Goal: Transaction & Acquisition: Purchase product/service

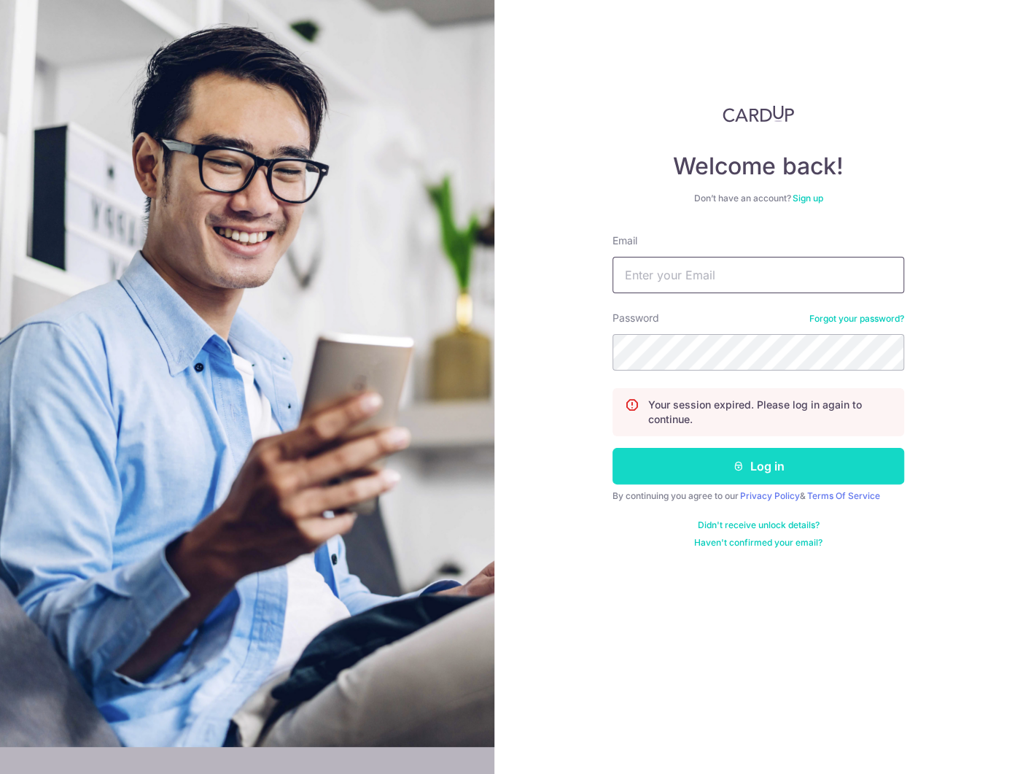
type input "[EMAIL_ADDRESS][DOMAIN_NAME]"
click at [774, 471] on button "Log in" at bounding box center [759, 466] width 292 height 36
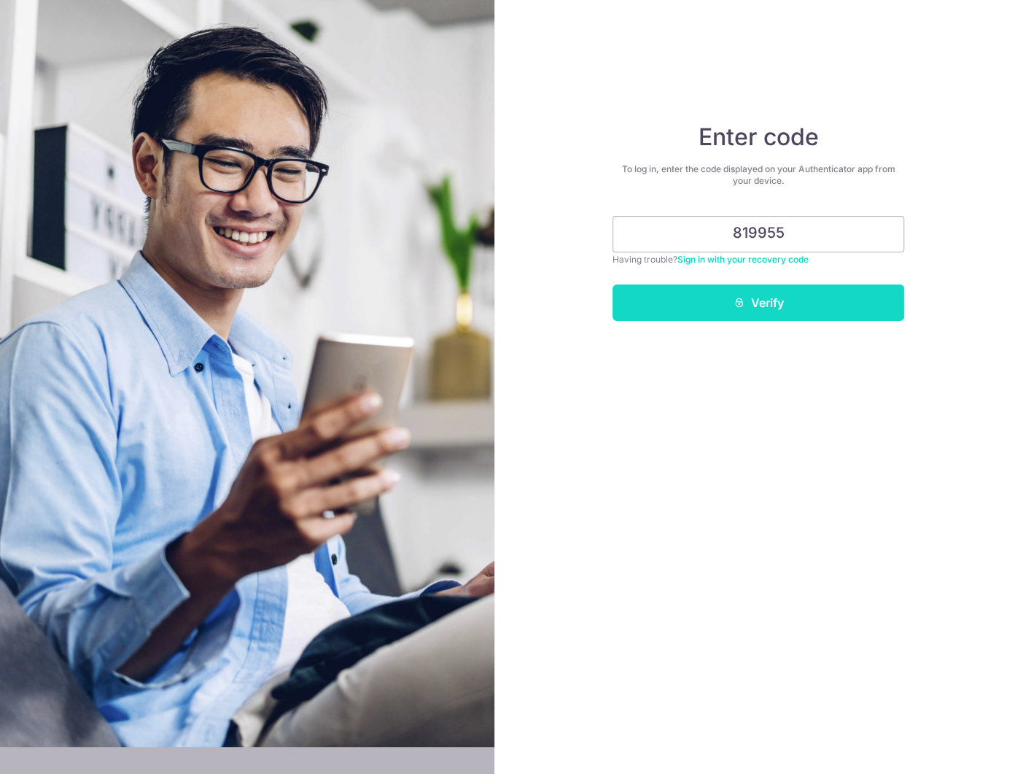
type input "819955"
click at [763, 301] on button "Verify" at bounding box center [759, 302] width 292 height 36
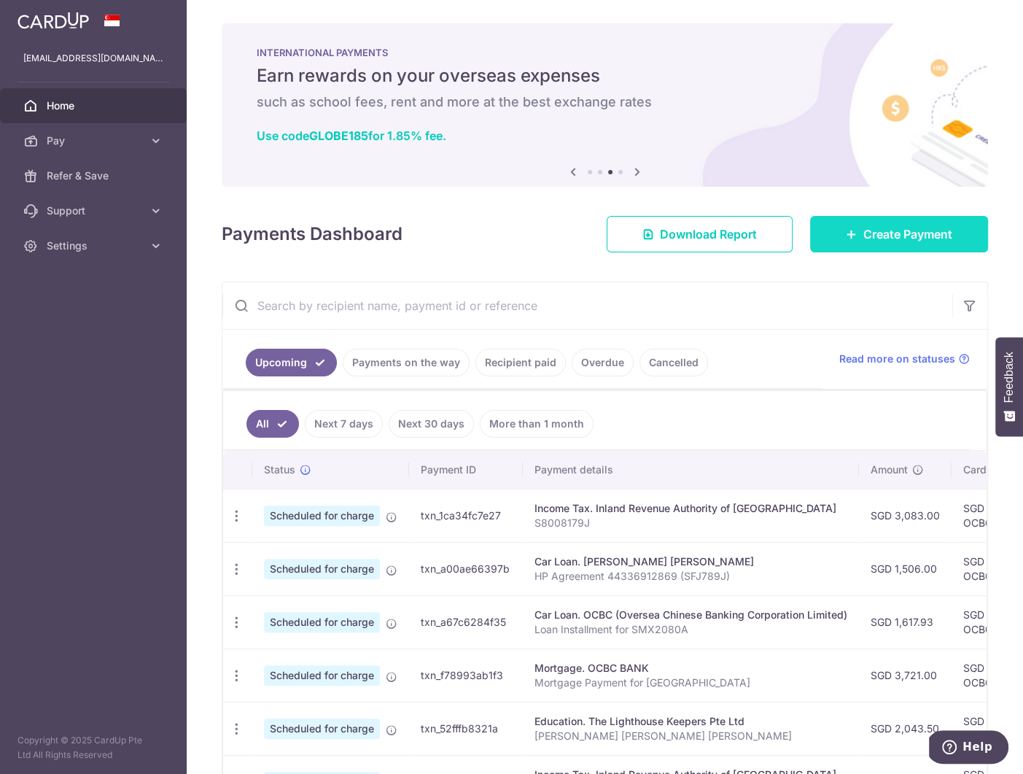
click at [891, 241] on span "Create Payment" at bounding box center [908, 234] width 89 height 18
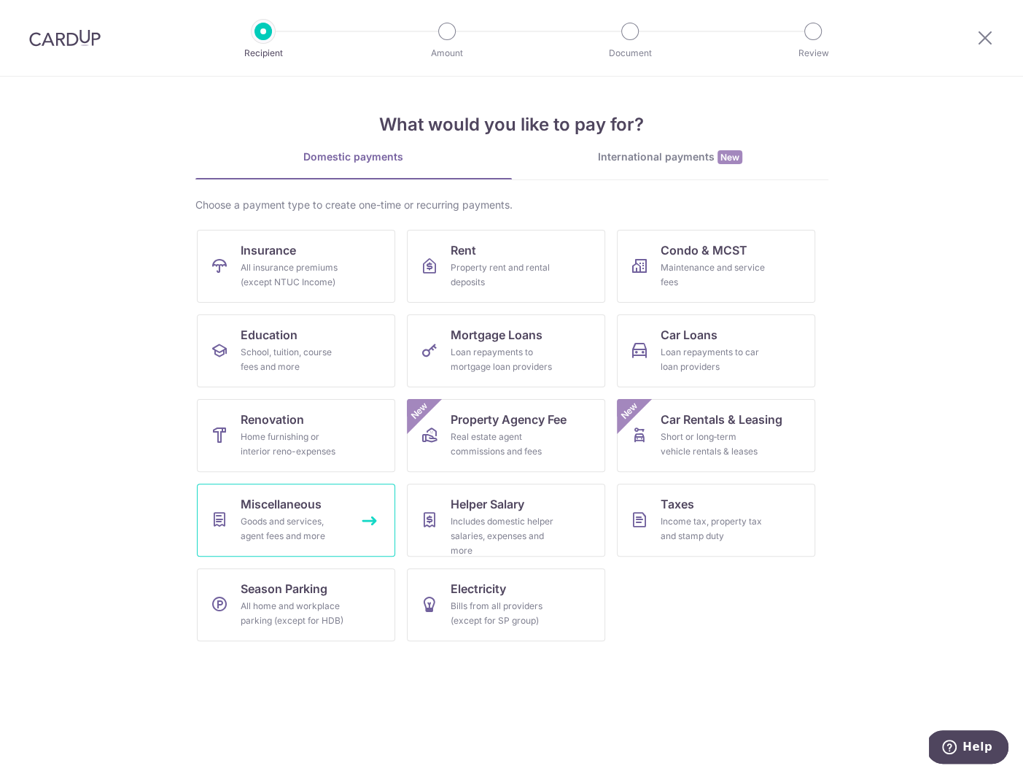
click at [335, 524] on div "Goods and services, agent fees and more" at bounding box center [293, 528] width 105 height 29
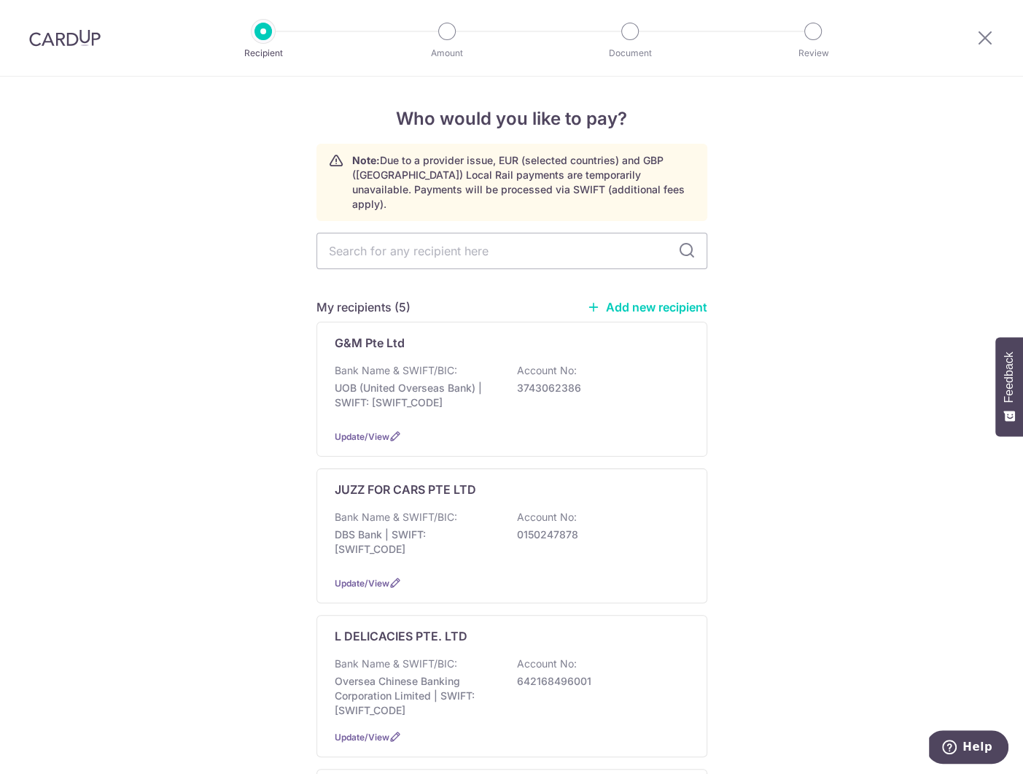
click at [632, 300] on link "Add new recipient" at bounding box center [647, 307] width 120 height 15
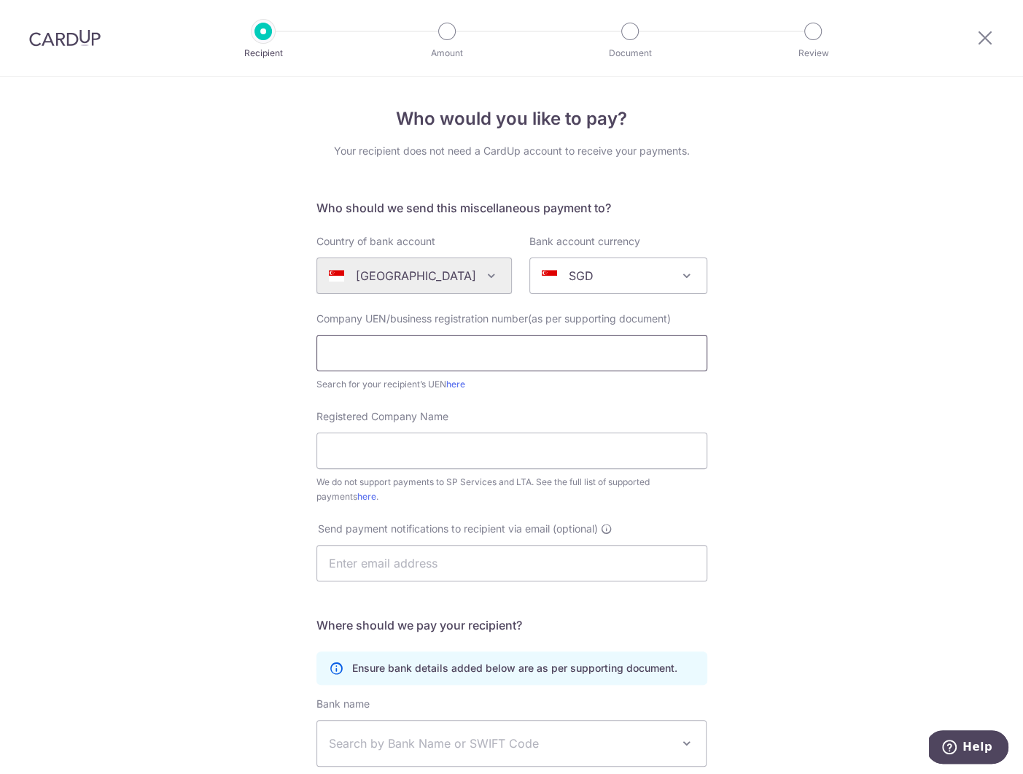
click at [473, 359] on input "text" at bounding box center [512, 353] width 391 height 36
type input "202530308M"
click at [557, 390] on div "Search for your recipient’s UEN here" at bounding box center [512, 384] width 391 height 15
click at [406, 459] on input "Registered Company Name" at bounding box center [512, 451] width 391 height 36
type input "Origin Personal Training"
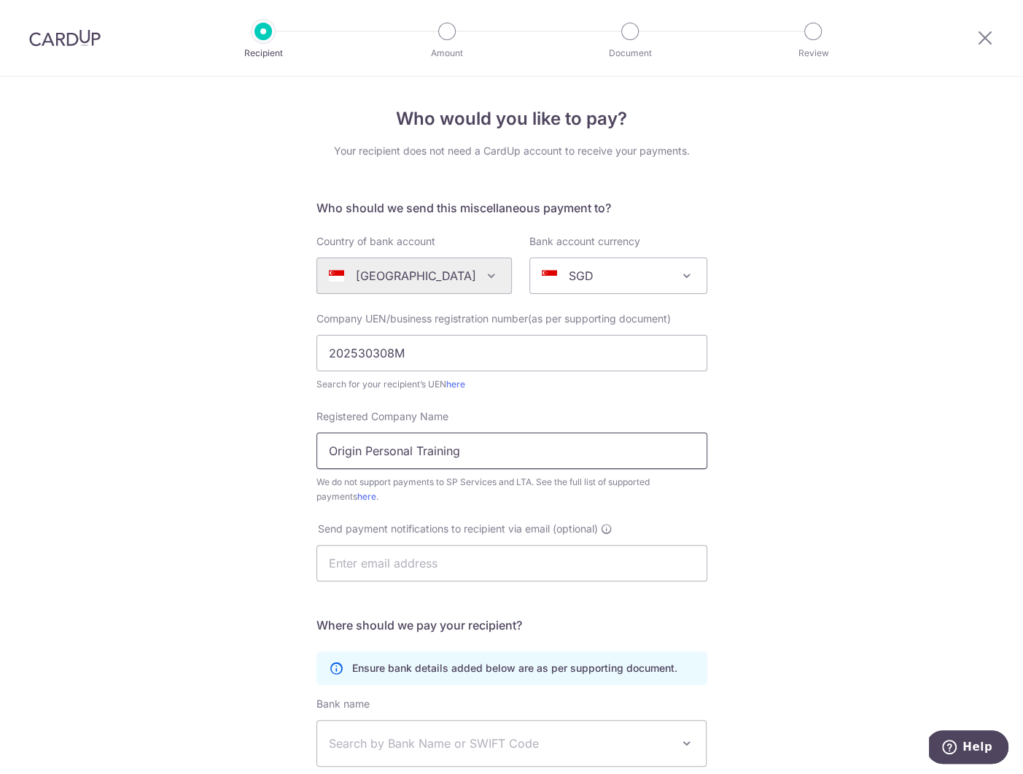
click at [409, 452] on input "Origin Personal Training" at bounding box center [512, 451] width 391 height 36
click at [361, 562] on input "text" at bounding box center [512, 563] width 391 height 36
type input "admin@origin-pt.com"
click at [252, 615] on div "Who would you like to pay? Your recipient does not need a CardUp account to rec…" at bounding box center [511, 529] width 1023 height 905
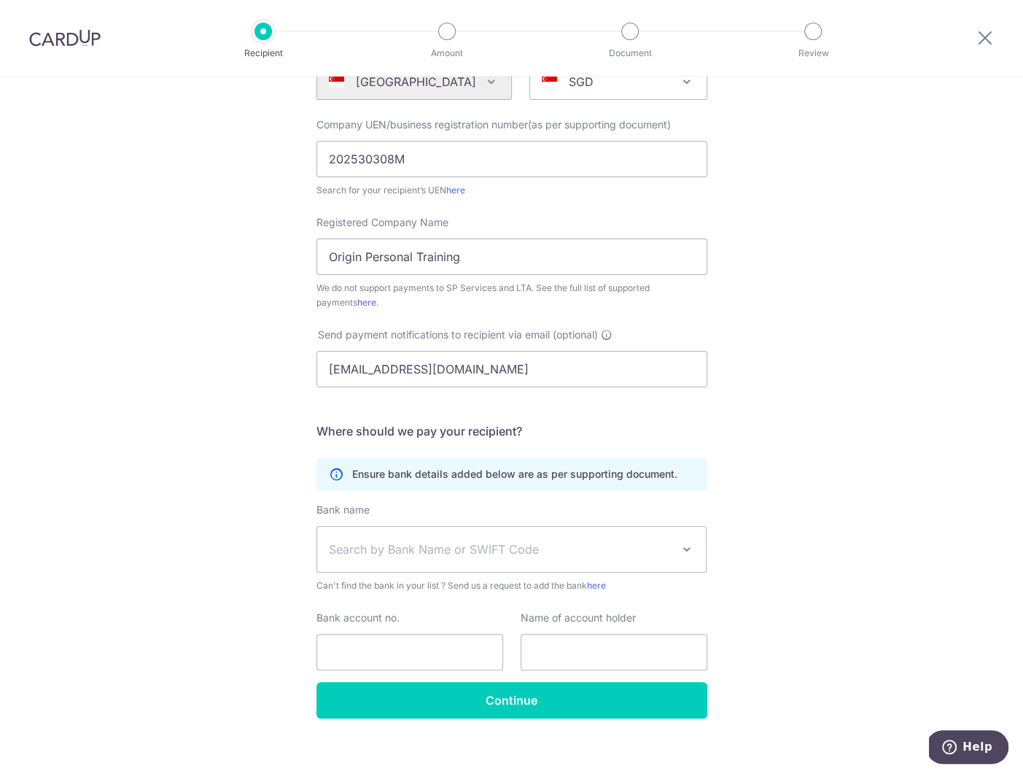
scroll to position [206, 0]
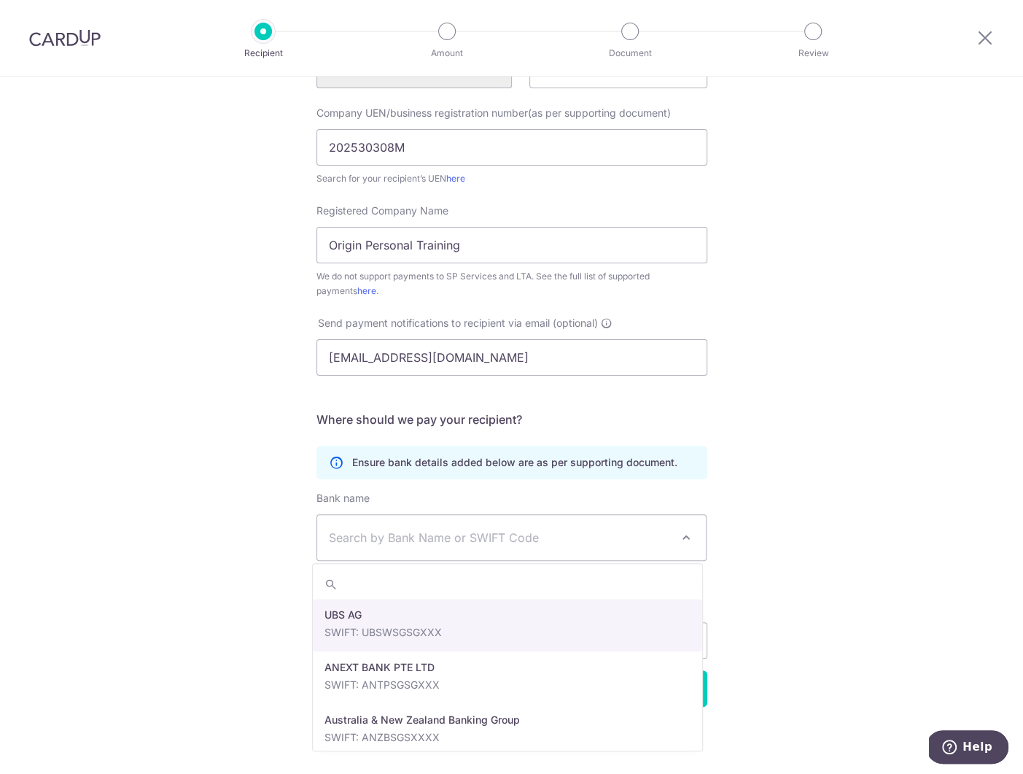
click at [385, 538] on span "Search by Bank Name or SWIFT Code" at bounding box center [500, 538] width 343 height 18
click at [260, 554] on div "Who would you like to pay? Your recipient does not need a CardUp account to rec…" at bounding box center [511, 323] width 1023 height 905
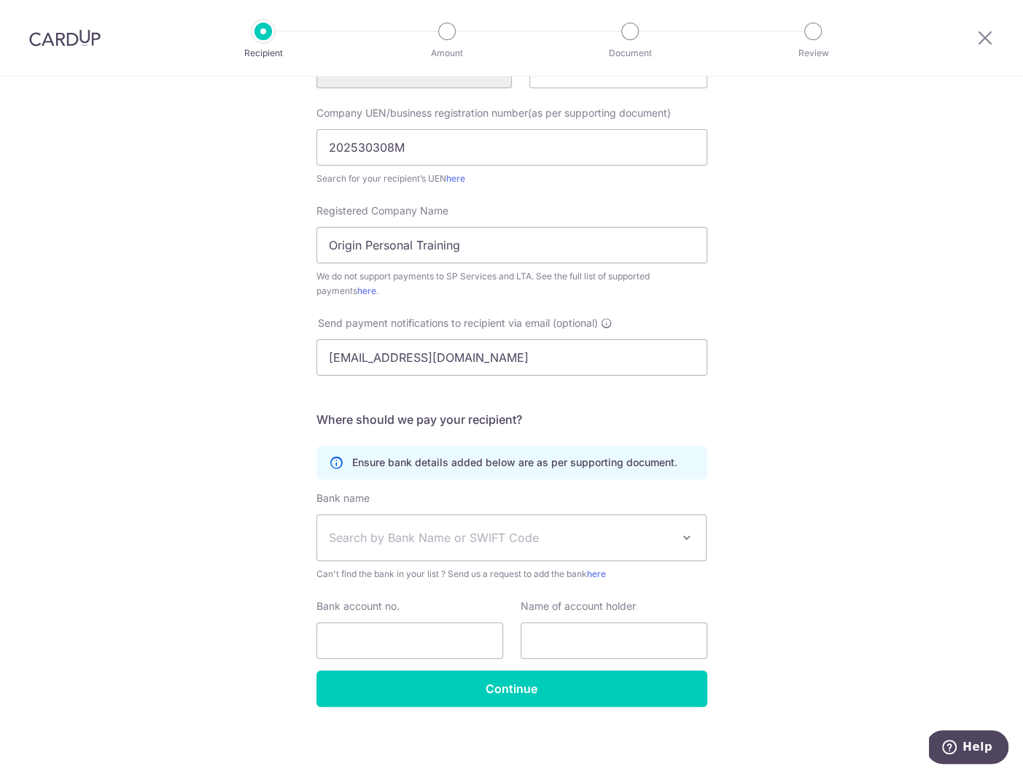
click at [441, 540] on span "Search by Bank Name or SWIFT Code" at bounding box center [500, 538] width 343 height 18
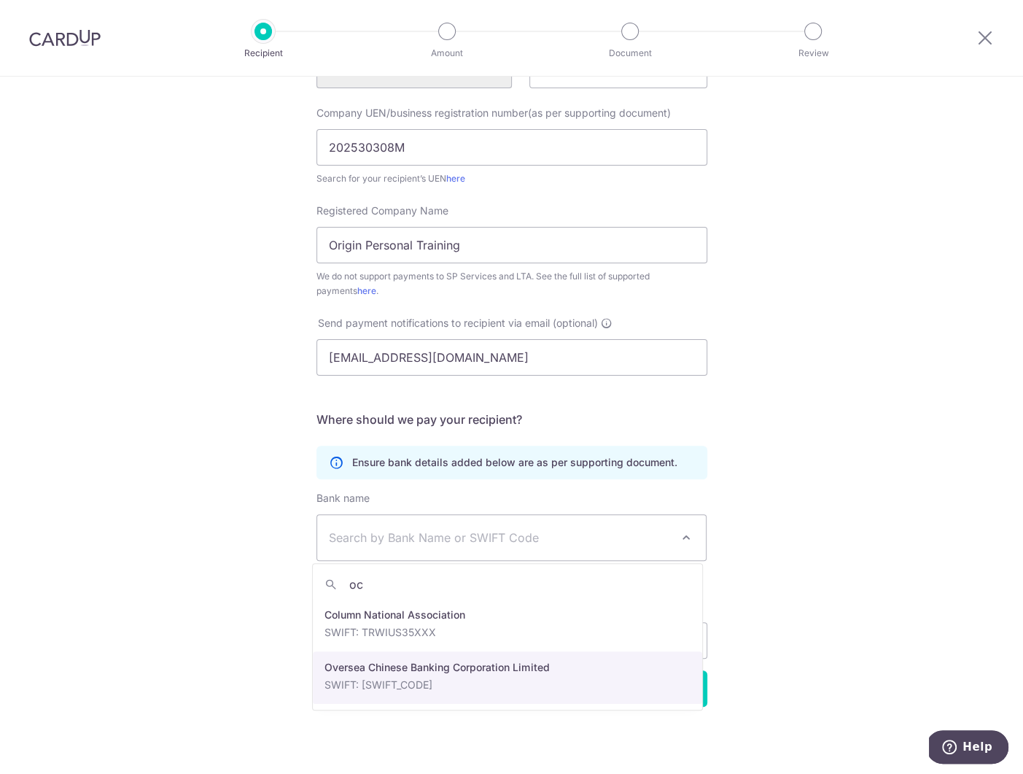
type input "oc"
select select "12"
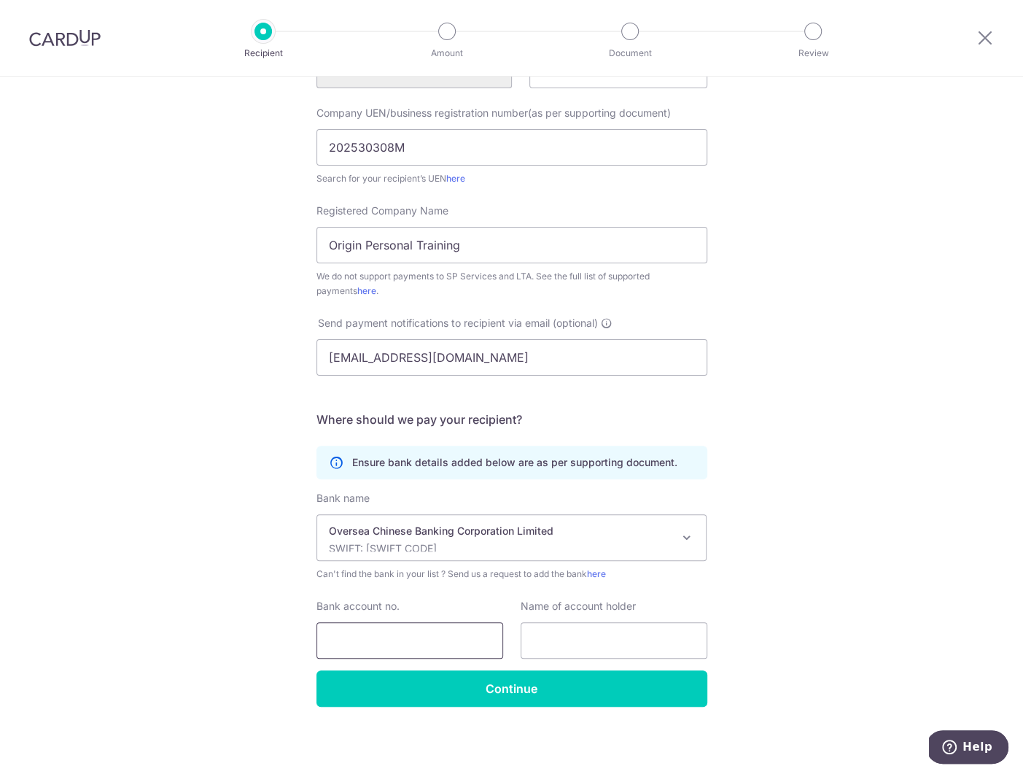
click at [393, 643] on input "Bank account no." at bounding box center [410, 640] width 187 height 36
type input "604761171001"
click at [603, 638] on input "text" at bounding box center [614, 640] width 187 height 36
type input "Origin Personal Training Pte Ltd"
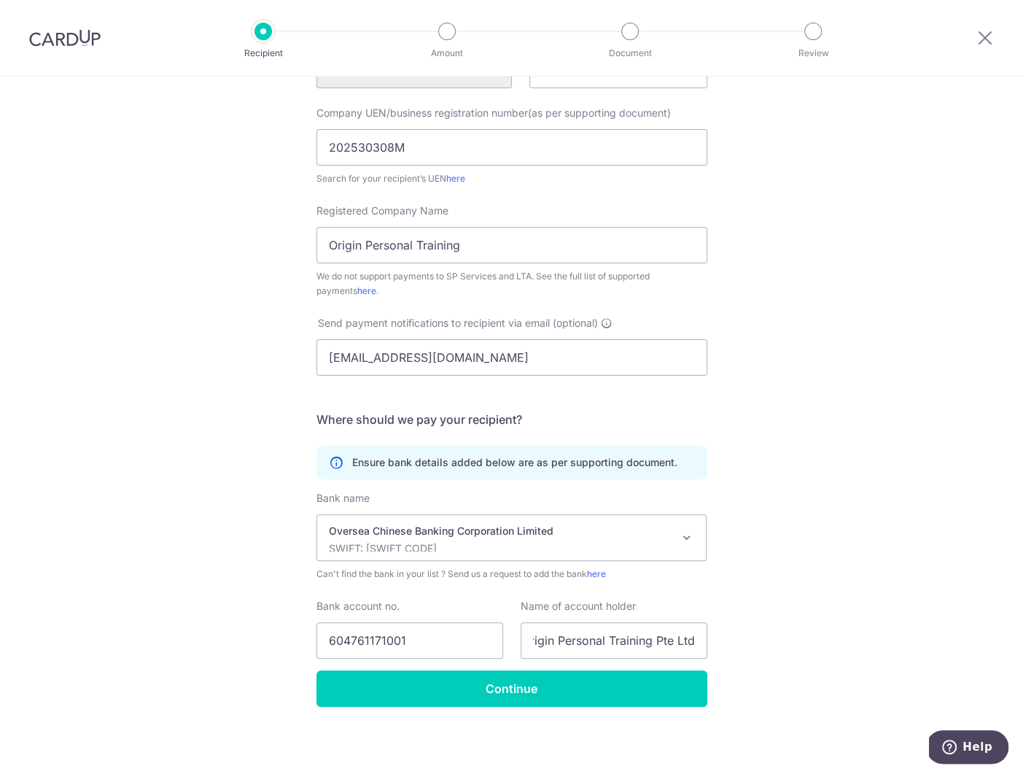
click at [786, 591] on div "Who would you like to pay? Your recipient does not need a CardUp account to rec…" at bounding box center [511, 323] width 1023 height 905
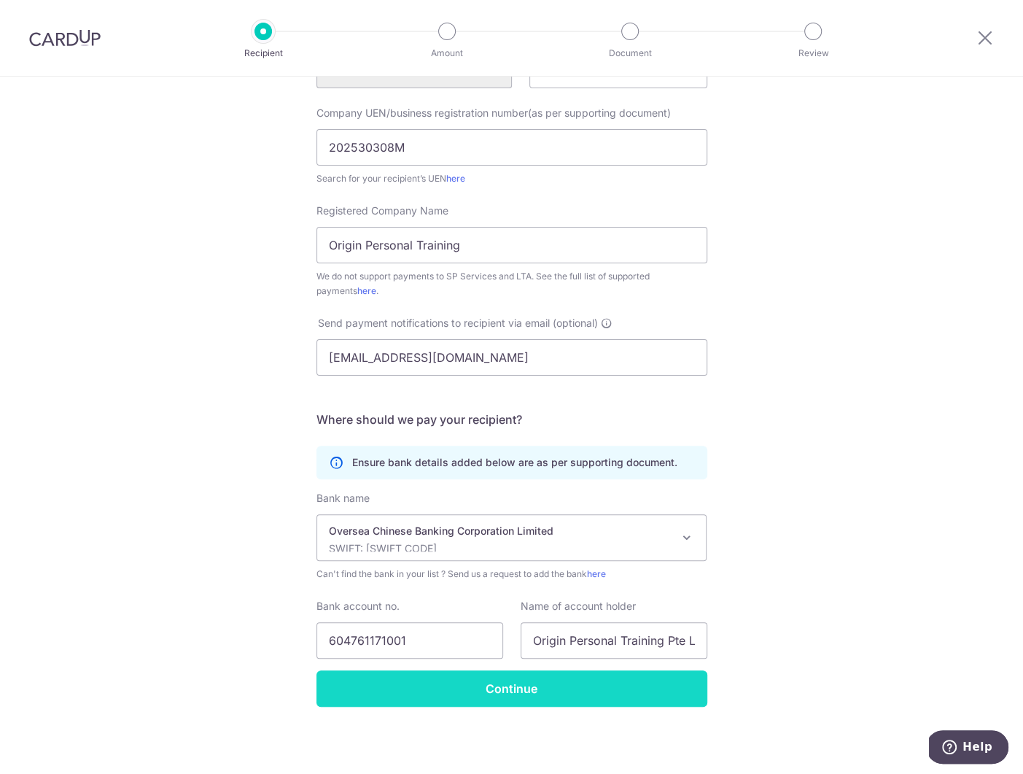
click at [511, 683] on input "Continue" at bounding box center [512, 688] width 391 height 36
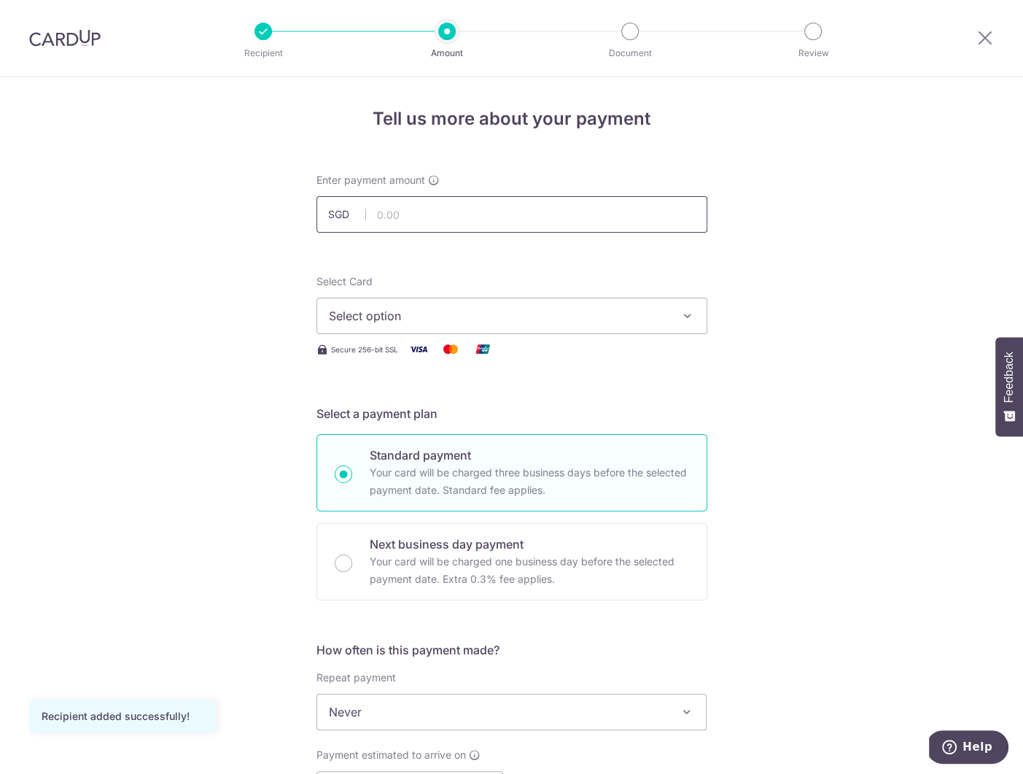
click at [409, 222] on input "text" at bounding box center [512, 214] width 391 height 36
type input "3,960.00"
click at [163, 297] on div "Tell us more about your payment Enter payment amount SGD 3,960.00 3960.00 Recip…" at bounding box center [511, 737] width 1023 height 1320
click at [397, 317] on span "Select option" at bounding box center [499, 316] width 340 height 18
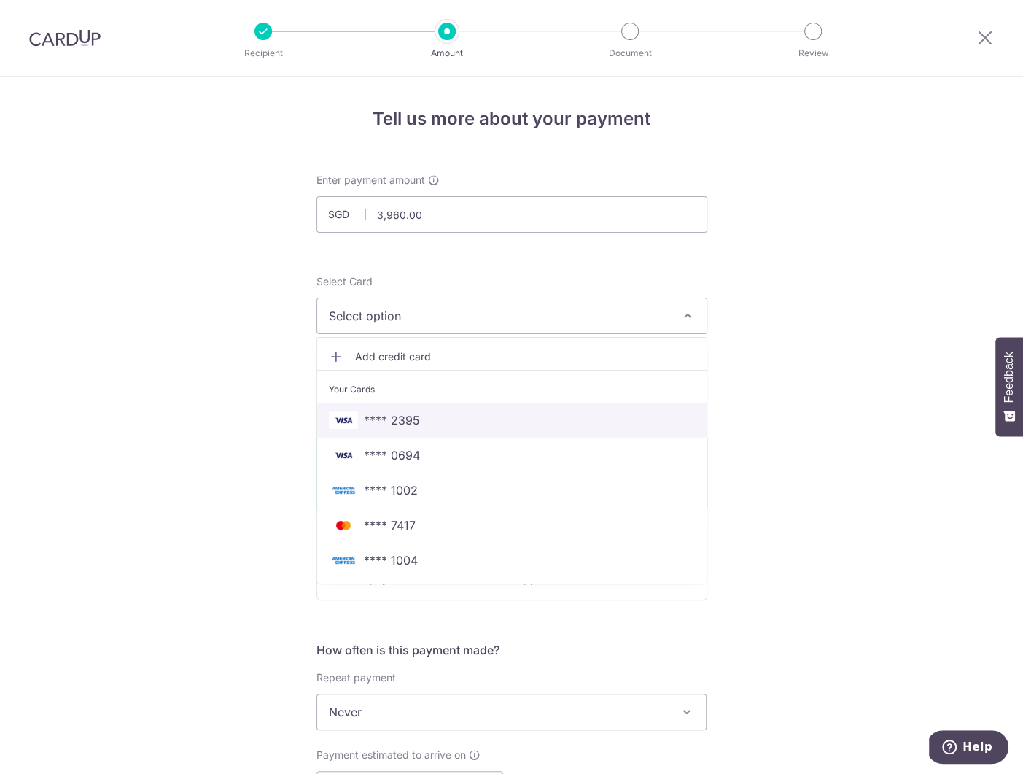
click at [417, 422] on span "**** 2395" at bounding box center [512, 420] width 366 height 18
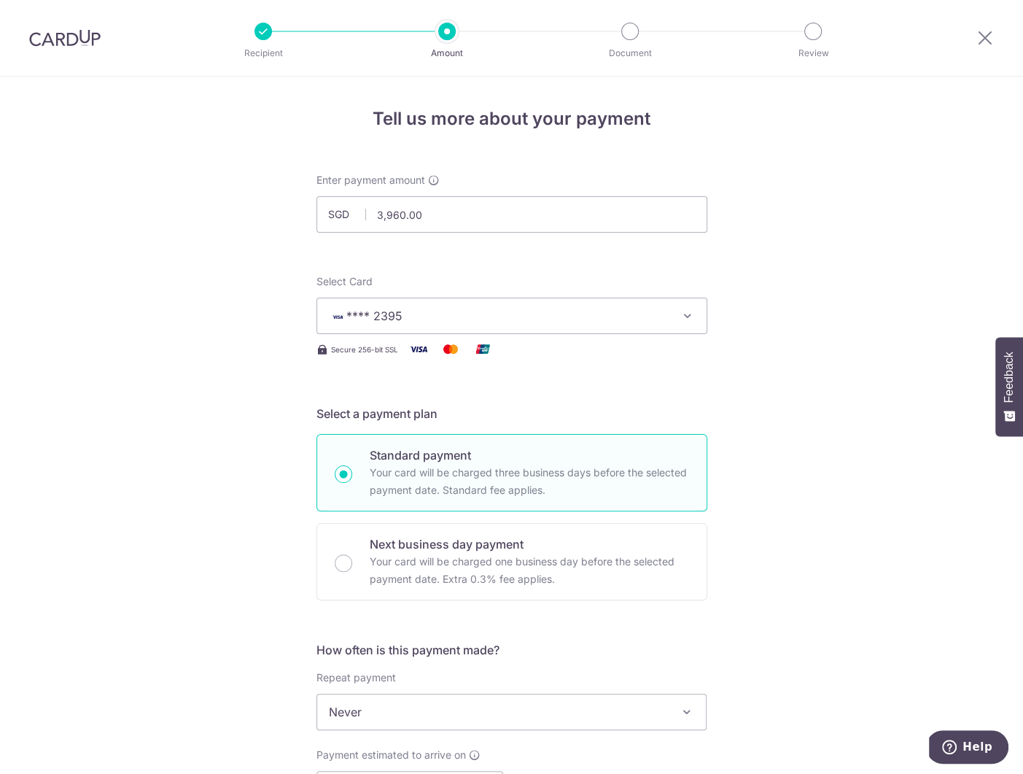
click at [220, 418] on div "Tell us more about your payment Enter payment amount SGD 3,960.00 3960.00 Recip…" at bounding box center [511, 737] width 1023 height 1320
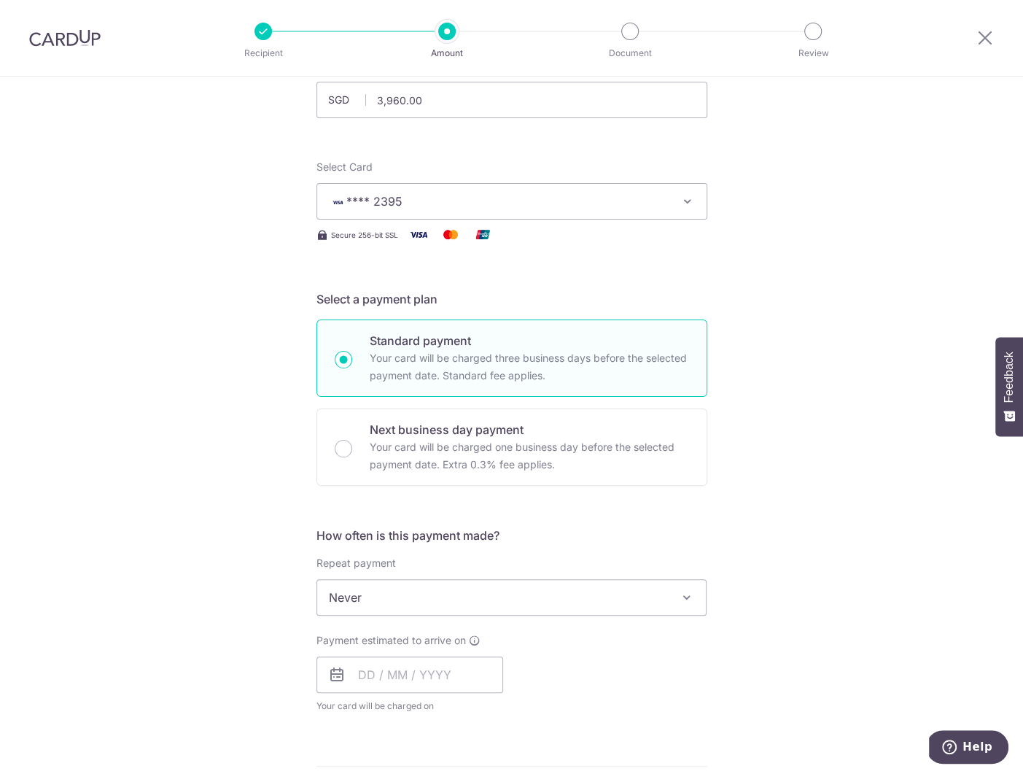
scroll to position [372, 0]
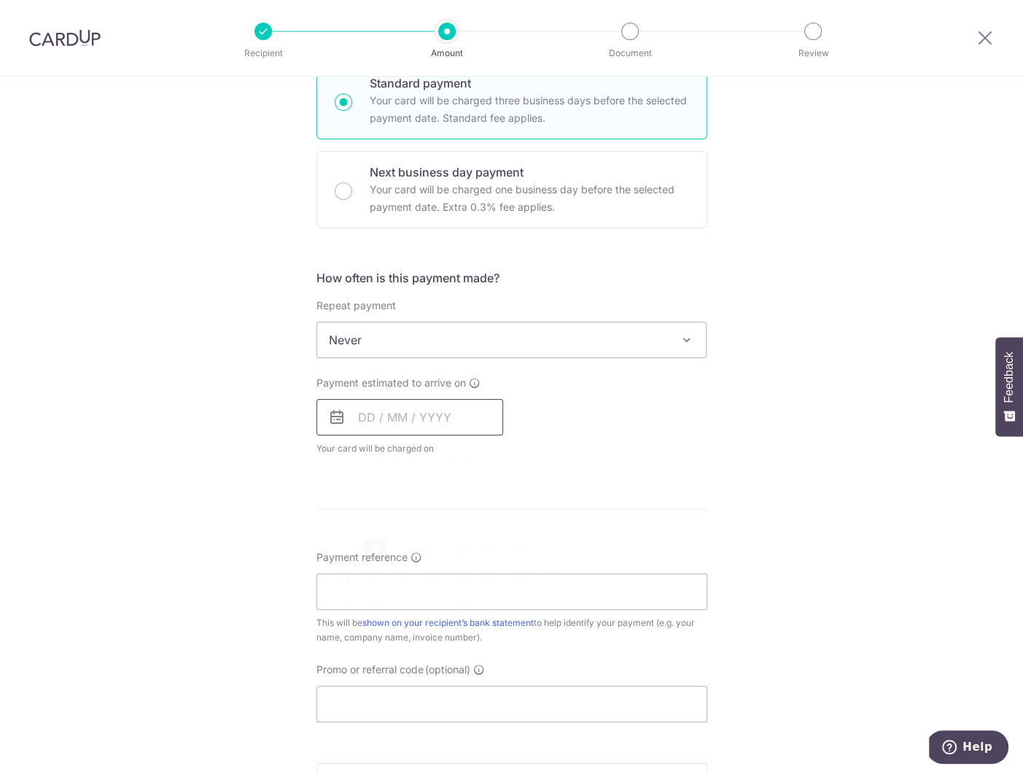
click at [366, 424] on input "text" at bounding box center [410, 417] width 187 height 36
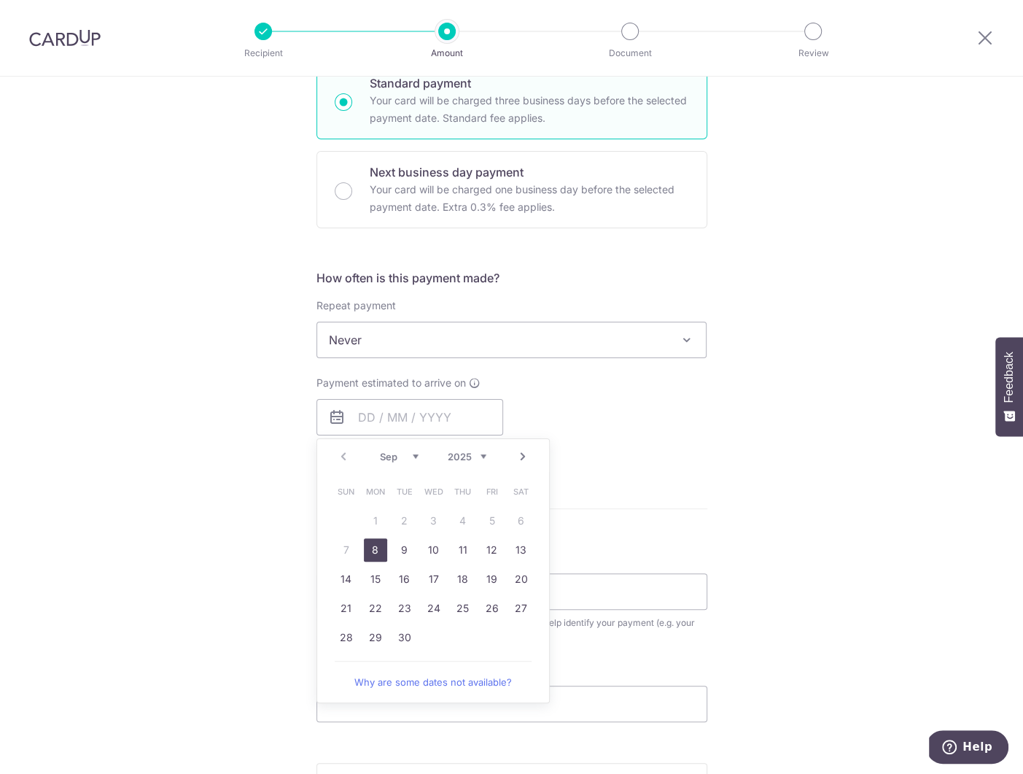
click at [375, 548] on link "8" at bounding box center [375, 549] width 23 height 23
type input "08/09/2025"
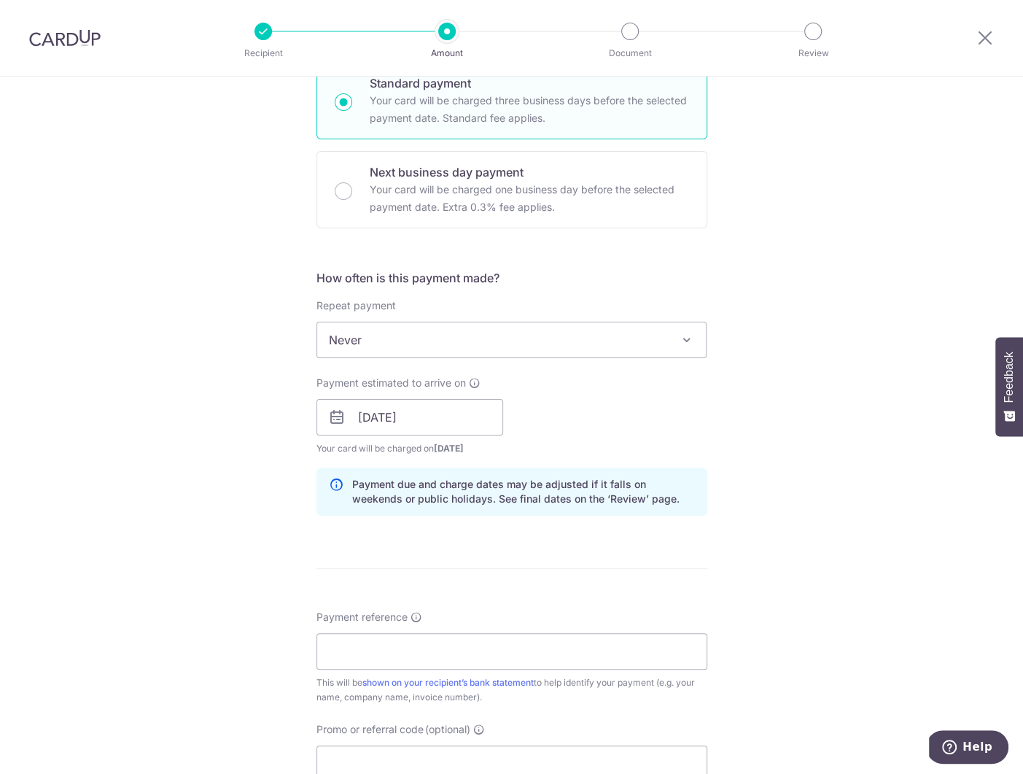
click at [250, 493] on div "Tell us more about your payment Enter payment amount SGD 3,960.00 3960.00 Recip…" at bounding box center [511, 394] width 1023 height 1379
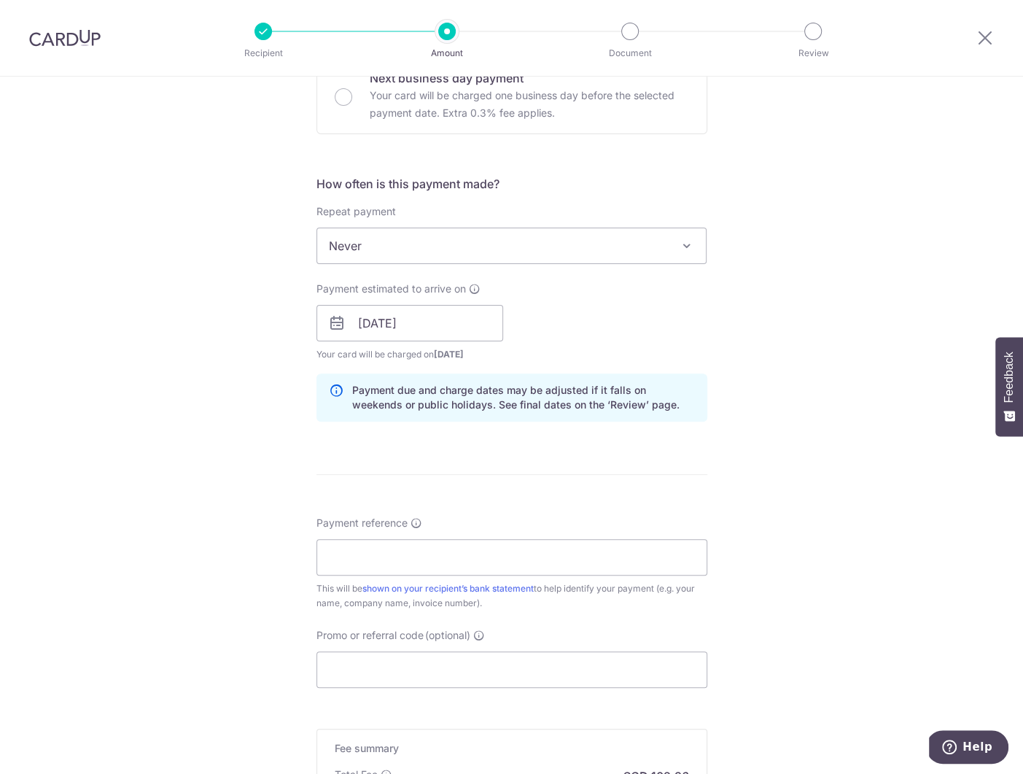
scroll to position [678, 0]
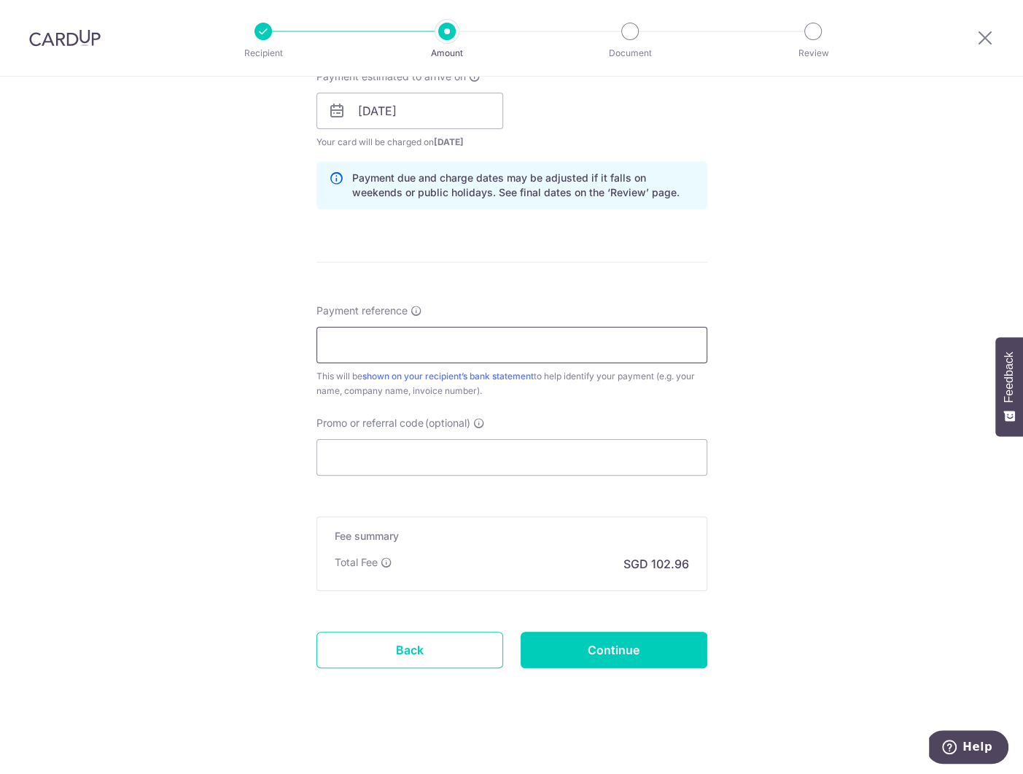
click at [470, 333] on input "Payment reference" at bounding box center [512, 345] width 391 height 36
type input "S"
type input "ND6SYNIN-0002, Shauna Teo"
click at [783, 444] on div "Tell us more about your payment Enter payment amount SGD 3,960.00 3960.00 Recip…" at bounding box center [511, 87] width 1023 height 1379
click at [384, 448] on input "Promo or referral code (optional)" at bounding box center [512, 457] width 391 height 36
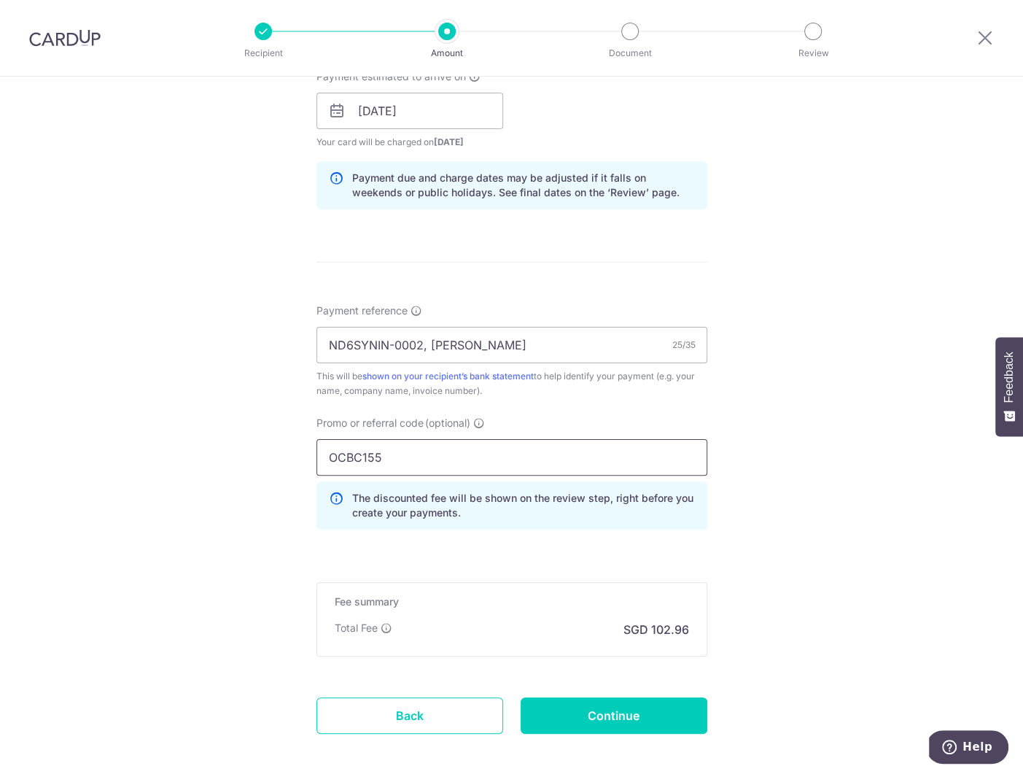
scroll to position [705, 0]
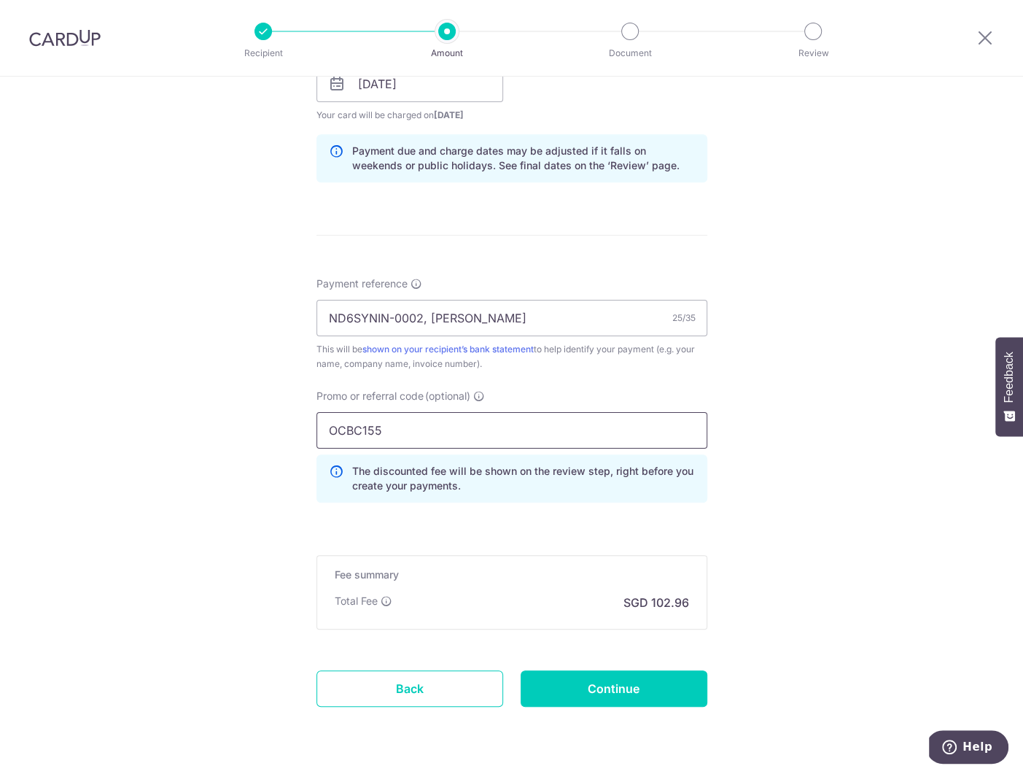
type input "OCBC155"
click at [274, 483] on div "Tell us more about your payment Enter payment amount SGD 3,960.00 3960.00 Recip…" at bounding box center [511, 93] width 1023 height 1445
click at [629, 686] on input "Continue" at bounding box center [614, 688] width 187 height 36
type input "Create Schedule"
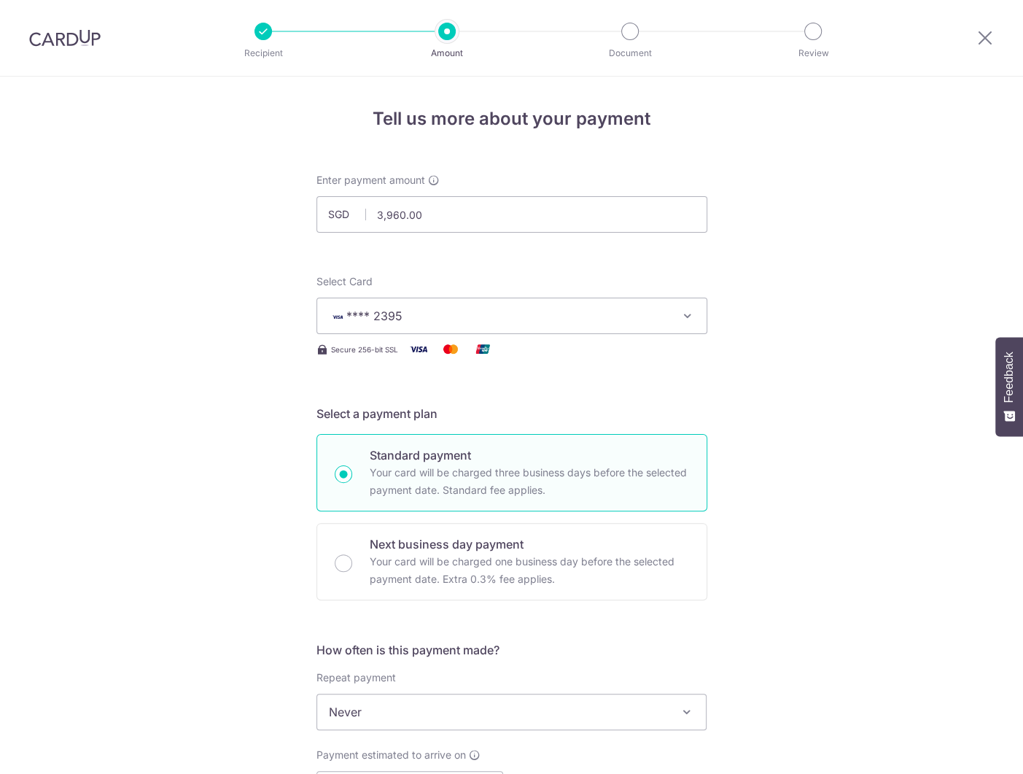
scroll to position [787, 0]
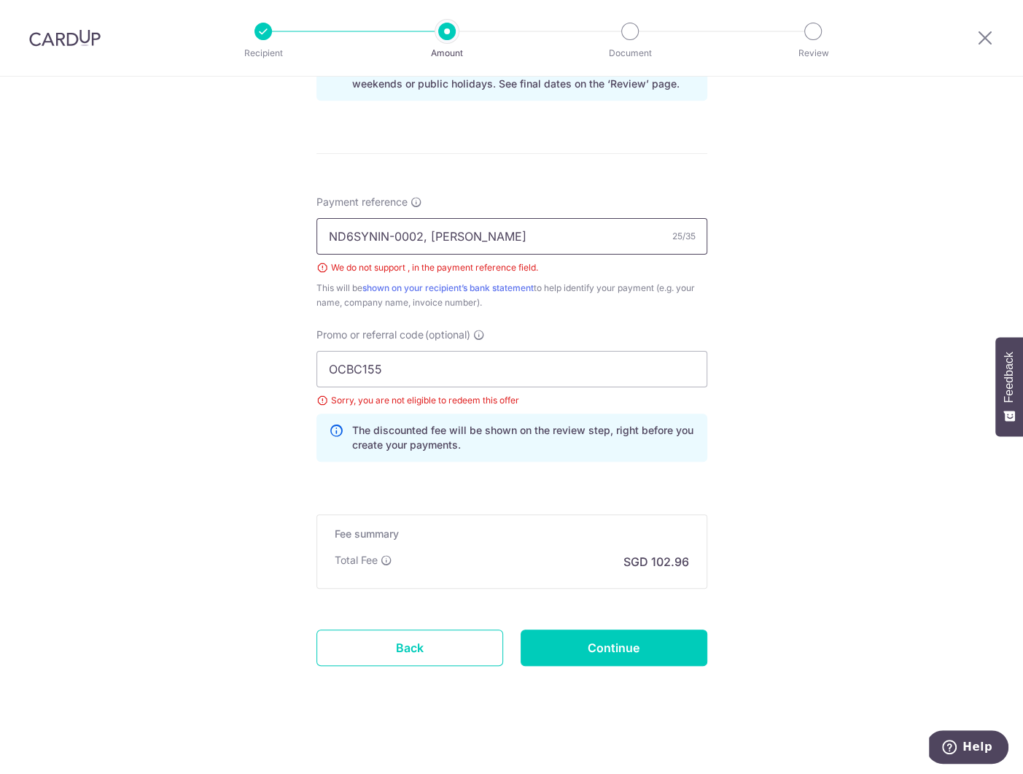
click at [427, 239] on input "ND6SYNIN-0002, [PERSON_NAME]" at bounding box center [512, 236] width 391 height 36
type input "ND6SYNIN-0002 [PERSON_NAME]"
click at [417, 372] on input "OCBC155" at bounding box center [512, 369] width 391 height 36
click at [327, 367] on input "OCBC155" at bounding box center [512, 369] width 391 height 36
click at [596, 654] on input "Continue" at bounding box center [614, 648] width 187 height 36
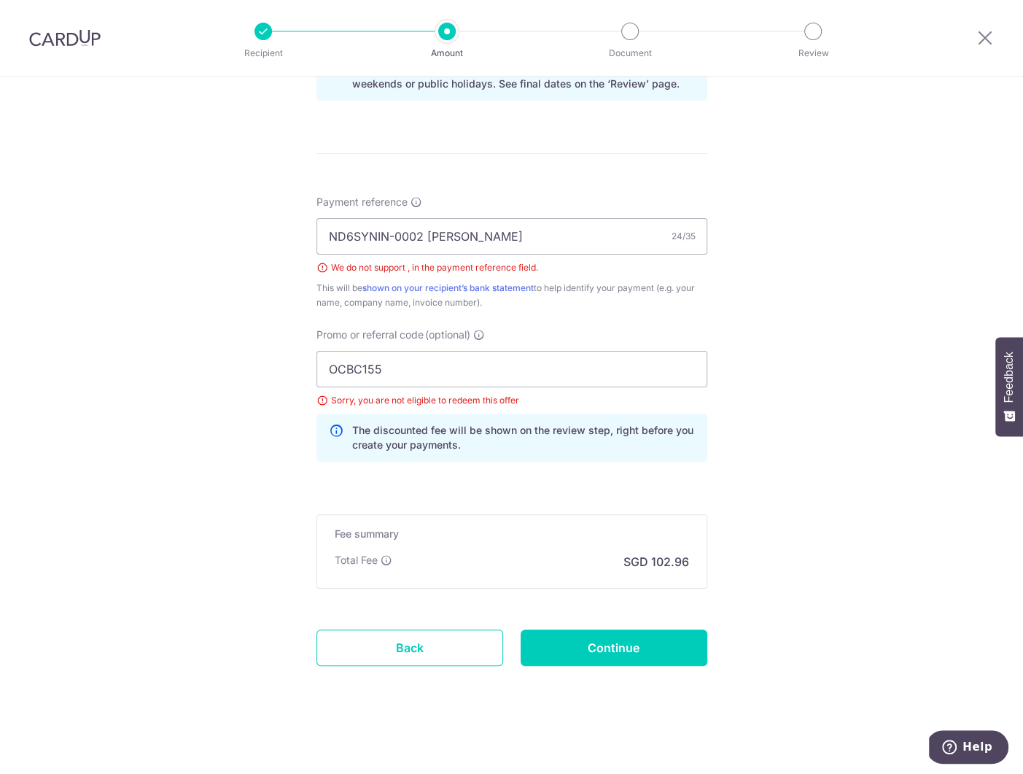
type input "Create Schedule"
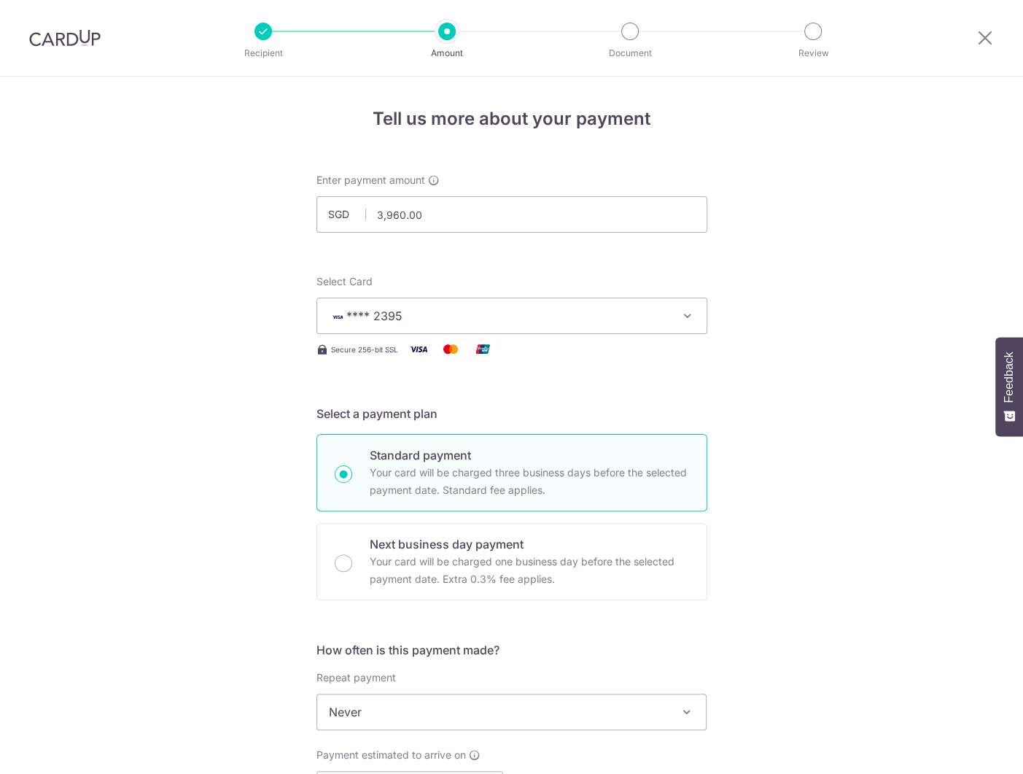
scroll to position [766, 0]
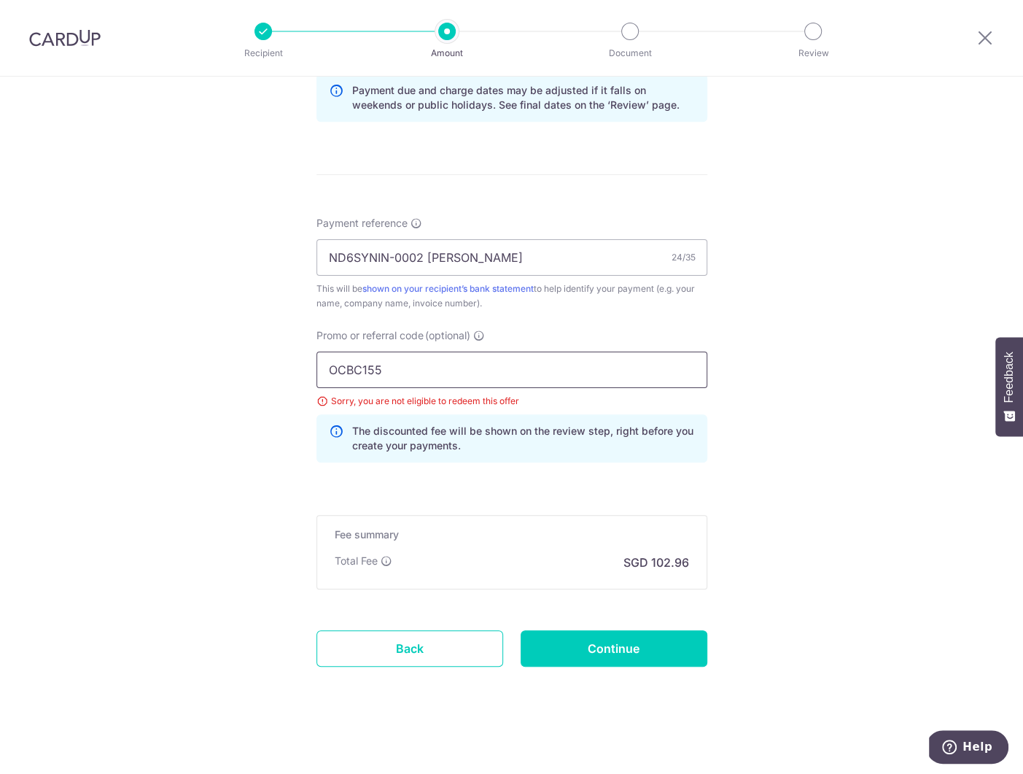
click at [412, 368] on input "OCBC155" at bounding box center [512, 370] width 391 height 36
click at [370, 367] on input "OCBC155" at bounding box center [512, 370] width 391 height 36
type input "OCBC195"
click at [822, 506] on div "Tell us more about your payment Enter payment amount SGD 3,960.00 3960.00 Selec…" at bounding box center [511, 43] width 1023 height 1465
click at [604, 640] on input "Continue" at bounding box center [614, 648] width 187 height 36
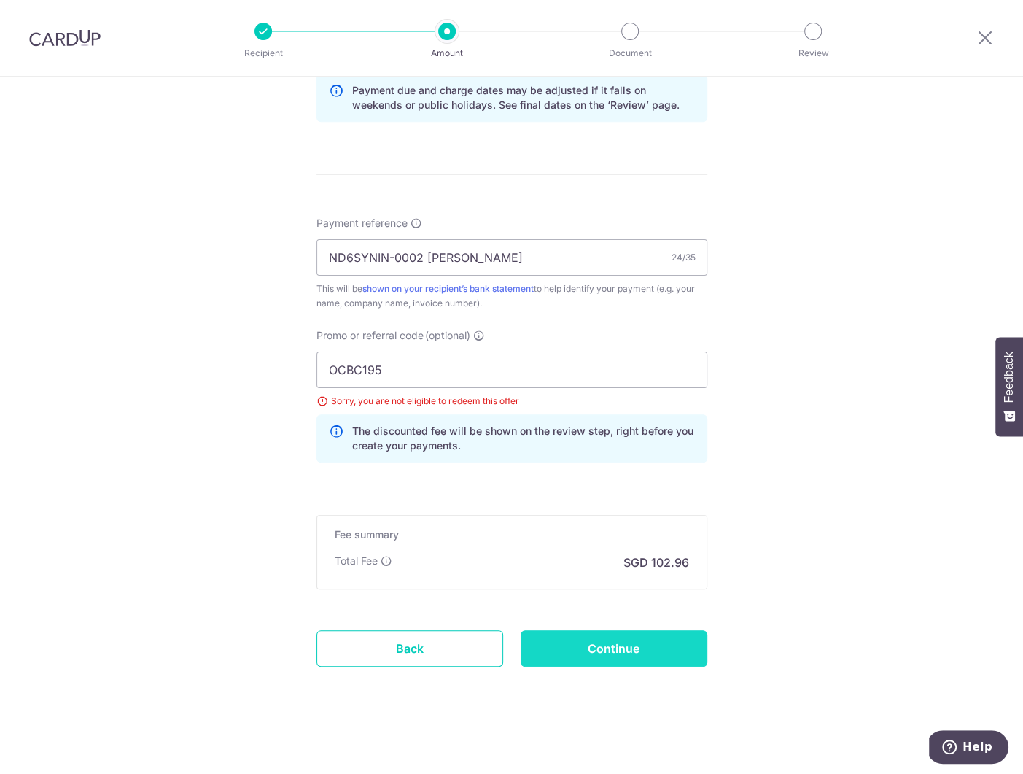
type input "Update Schedule"
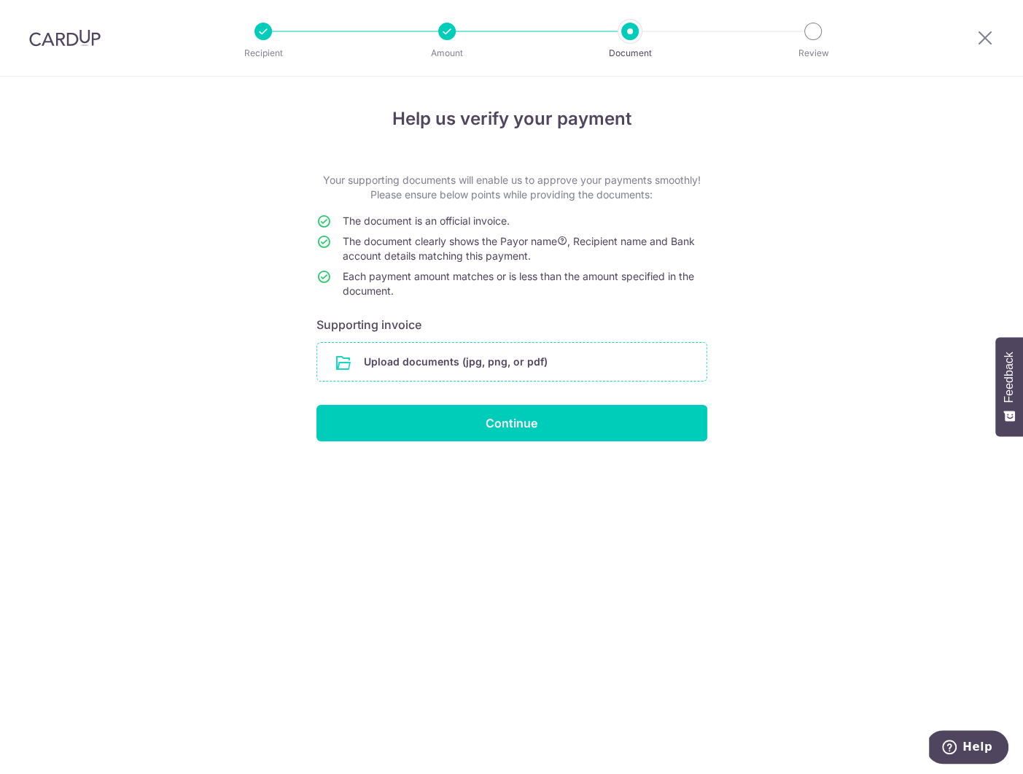
click at [481, 360] on input "file" at bounding box center [512, 362] width 390 height 38
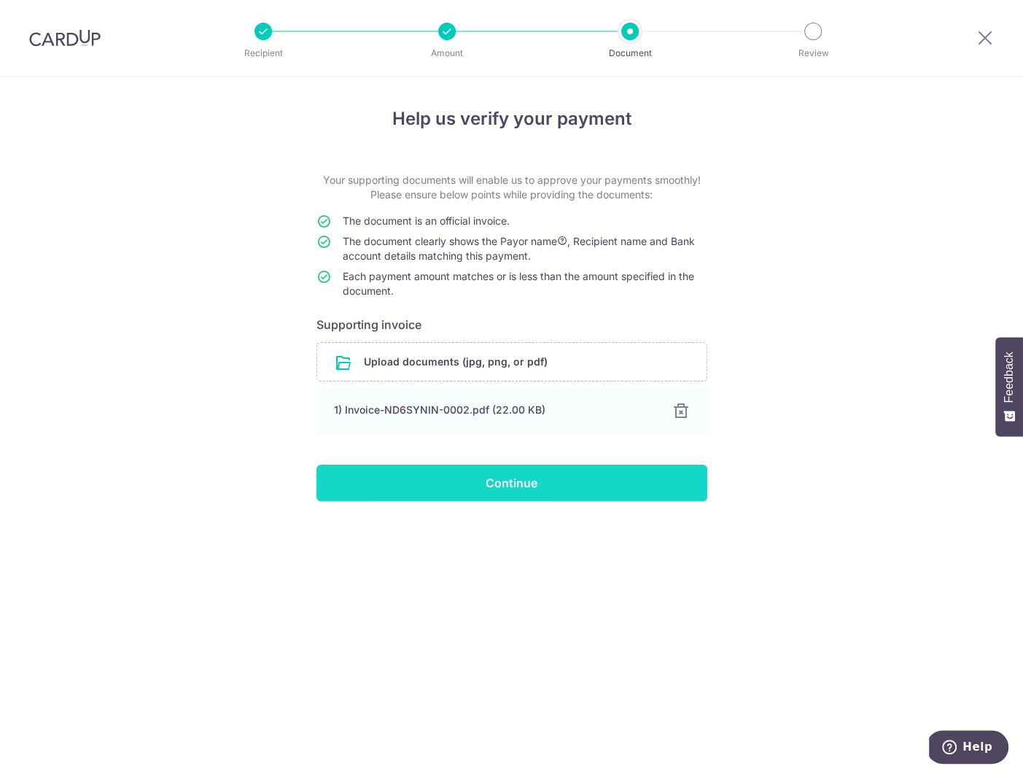
click at [522, 486] on input "Continue" at bounding box center [512, 483] width 391 height 36
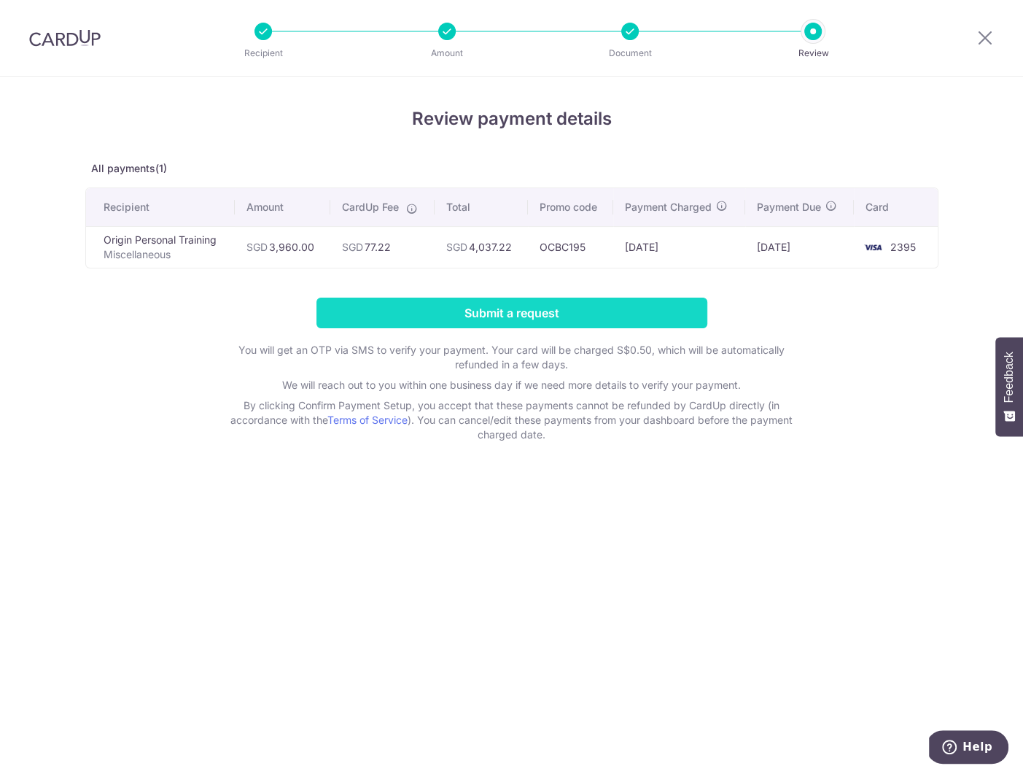
click at [516, 314] on input "Submit a request" at bounding box center [512, 313] width 391 height 31
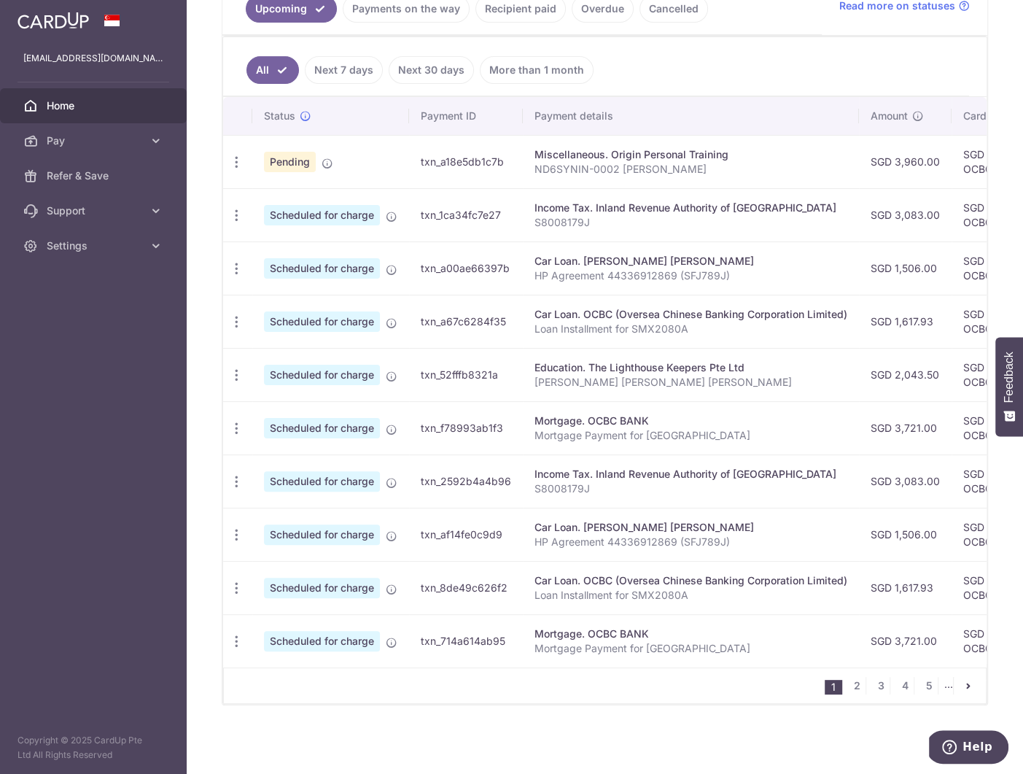
scroll to position [358, 0]
click at [65, 106] on span "Home" at bounding box center [95, 105] width 96 height 15
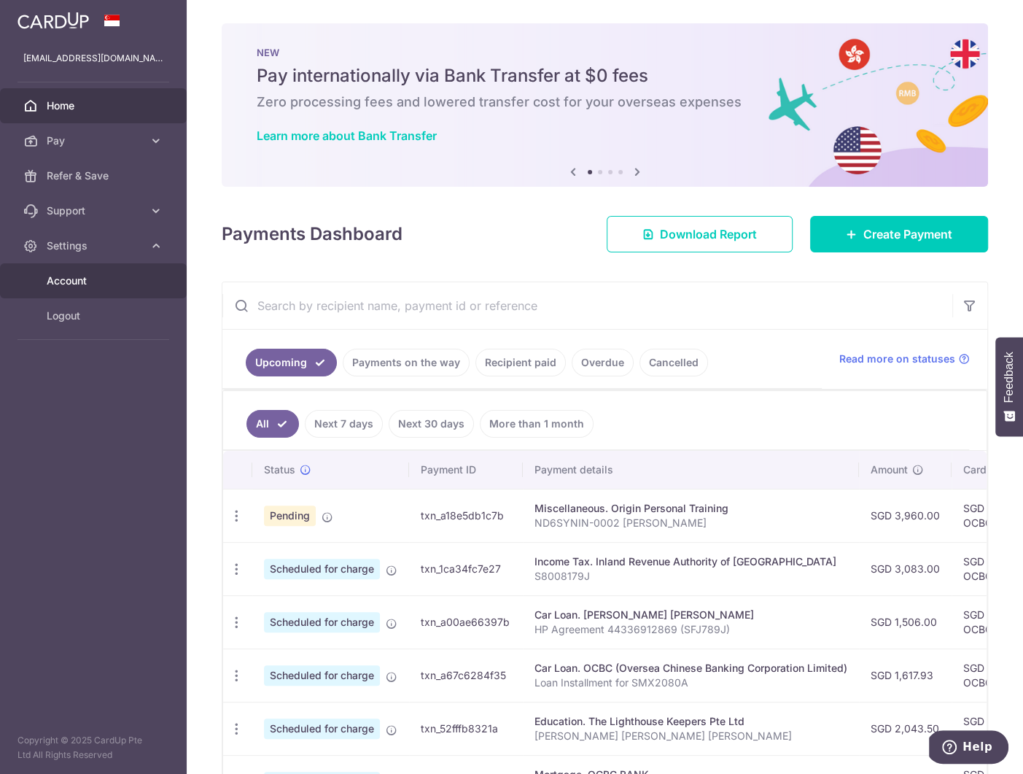
click at [85, 281] on span "Account" at bounding box center [95, 281] width 96 height 15
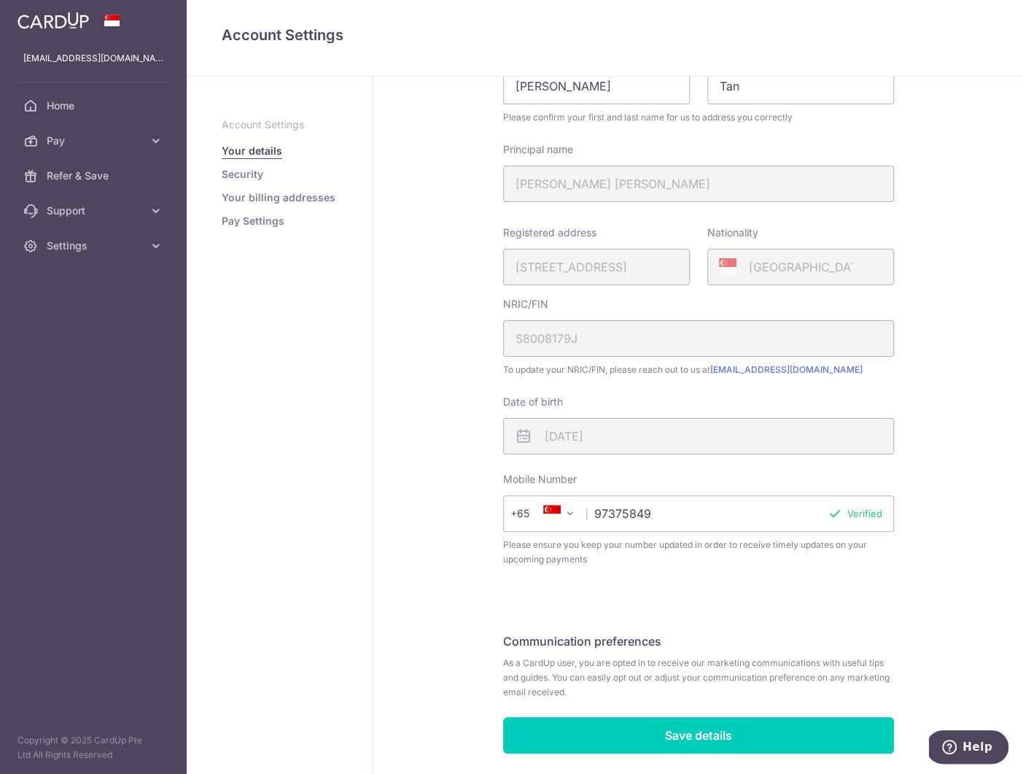
scroll to position [160, 0]
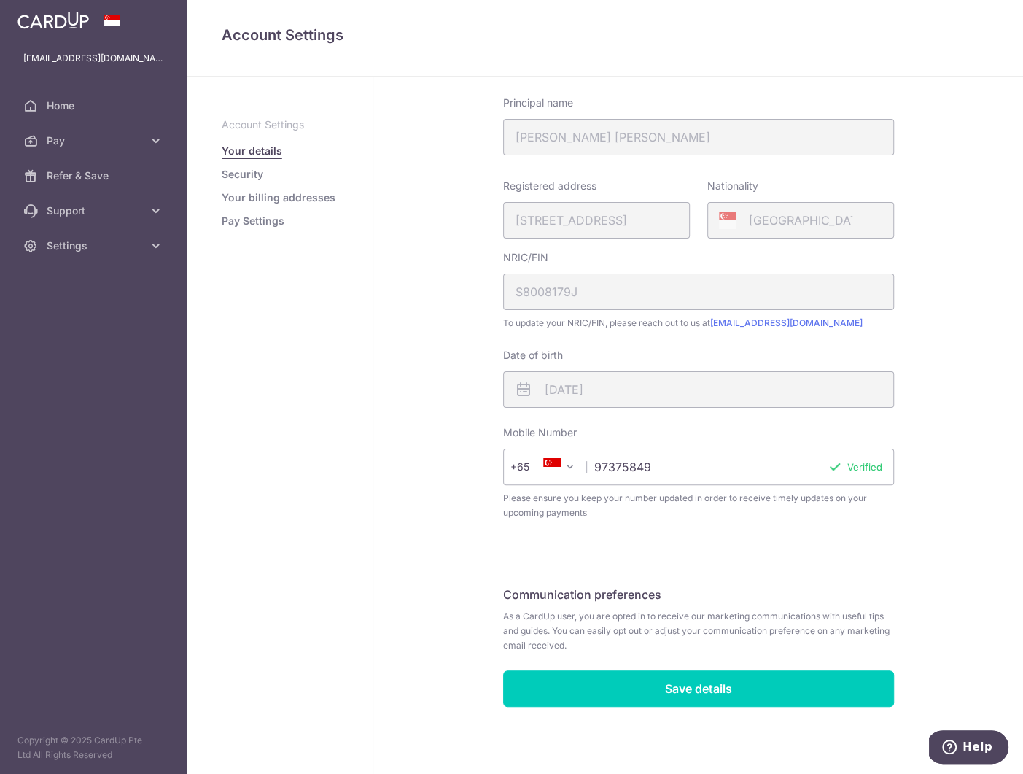
click at [254, 176] on link "Security" at bounding box center [243, 174] width 42 height 15
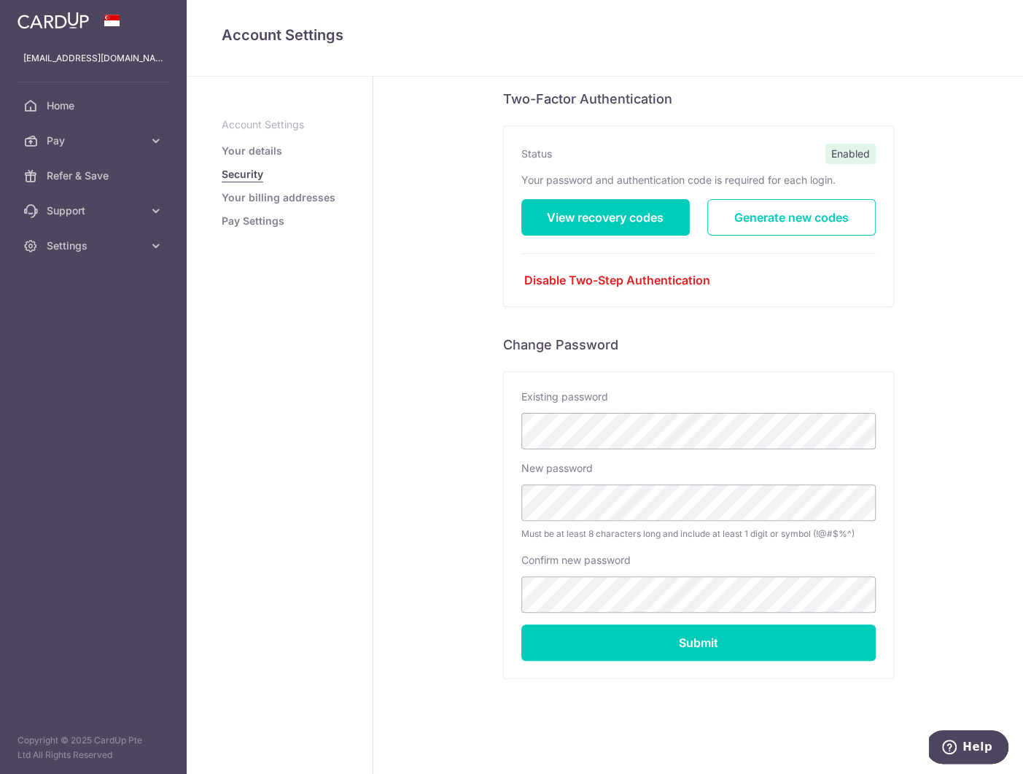
scroll to position [88, 0]
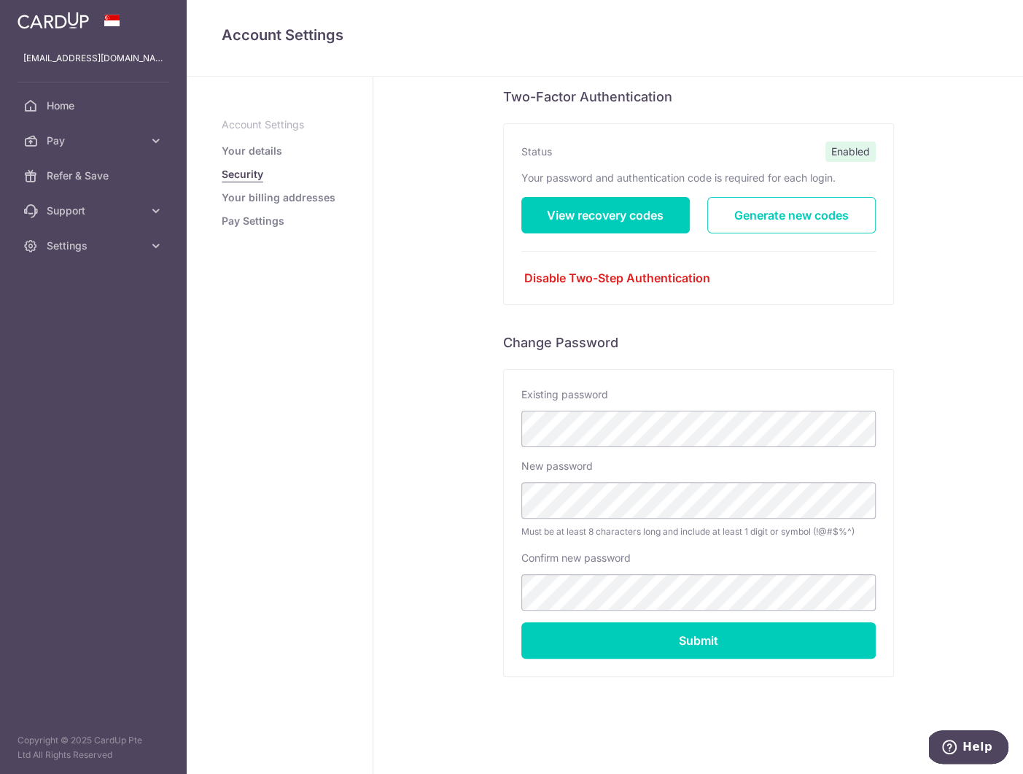
click at [292, 200] on link "Your billing addresses" at bounding box center [279, 197] width 114 height 15
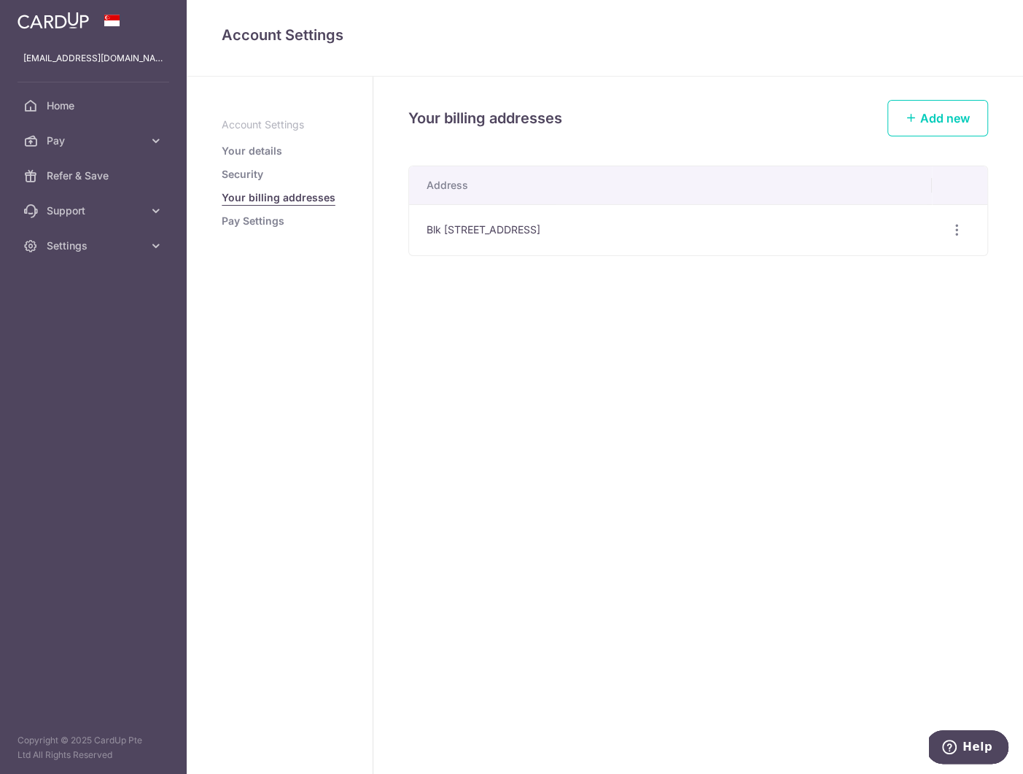
click at [260, 221] on link "Pay Settings" at bounding box center [253, 221] width 63 height 15
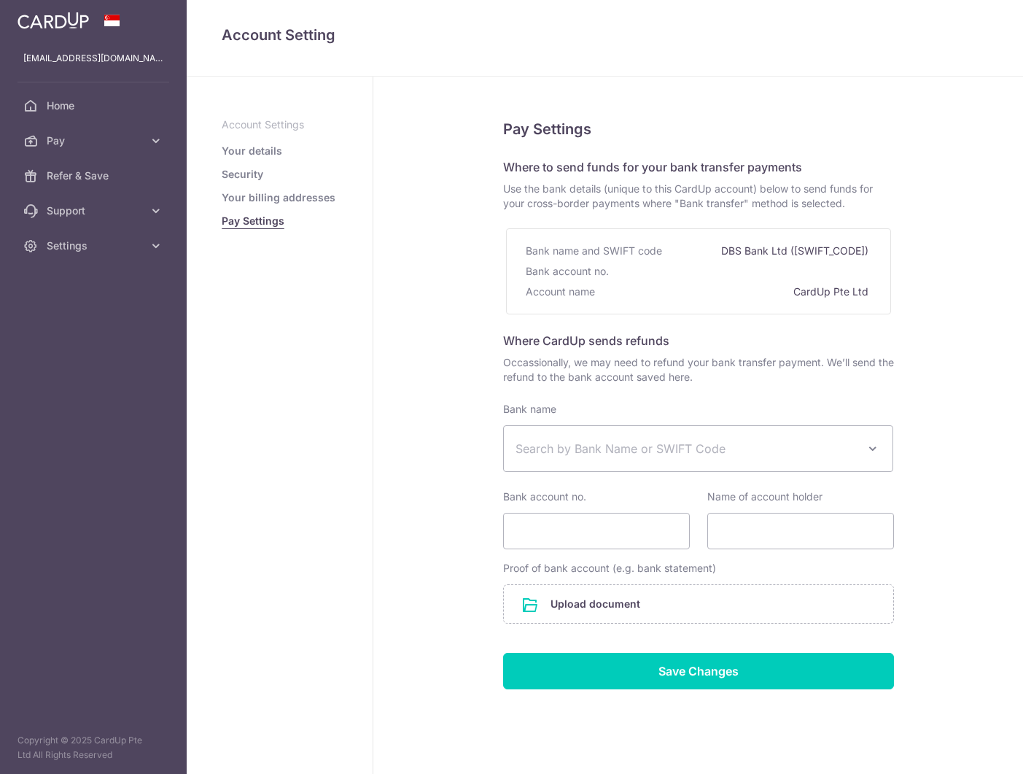
select select
click at [260, 152] on link "Your details" at bounding box center [252, 151] width 61 height 15
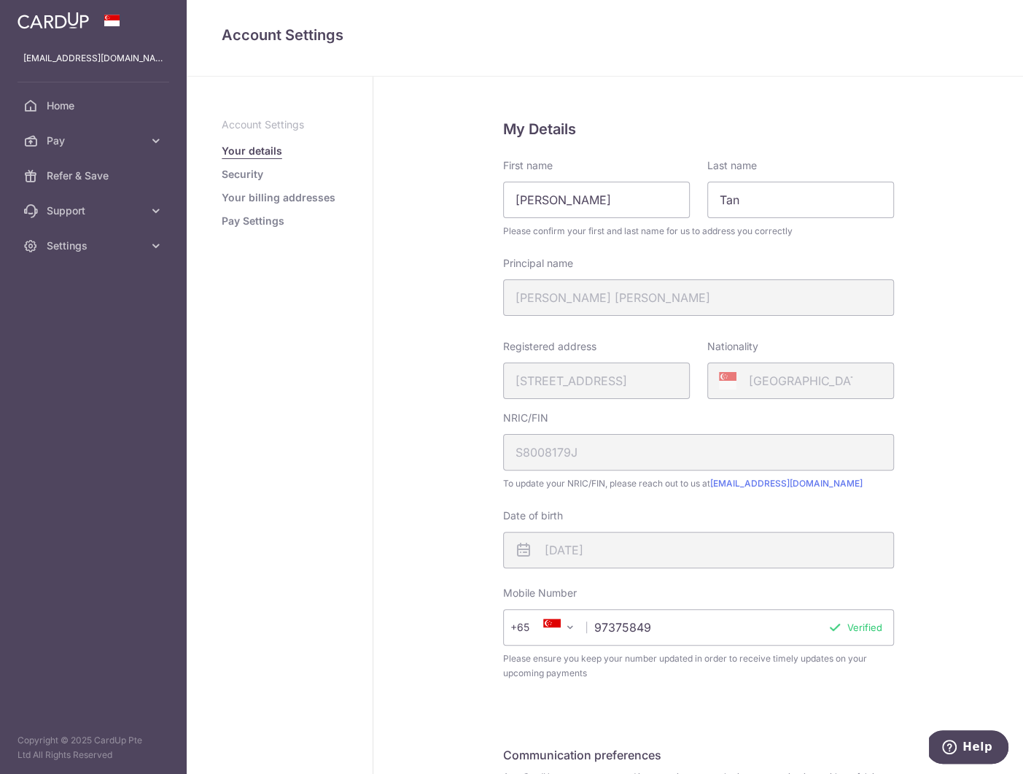
click at [247, 174] on link "Security" at bounding box center [243, 174] width 42 height 15
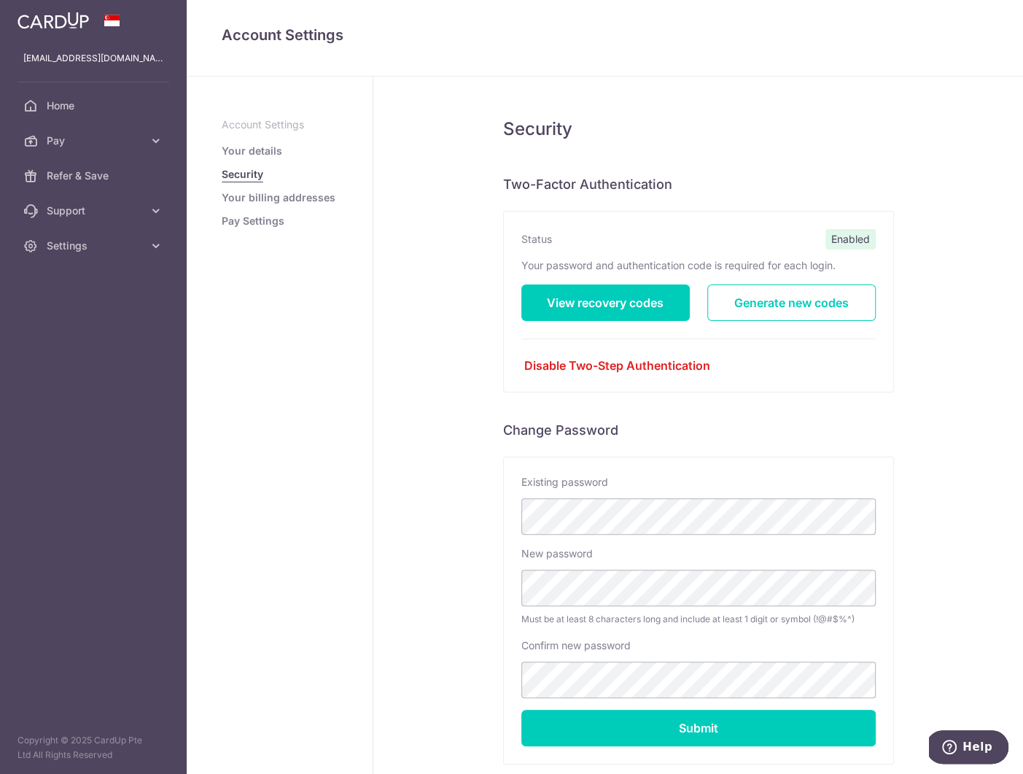
click at [270, 202] on link "Your billing addresses" at bounding box center [279, 197] width 114 height 15
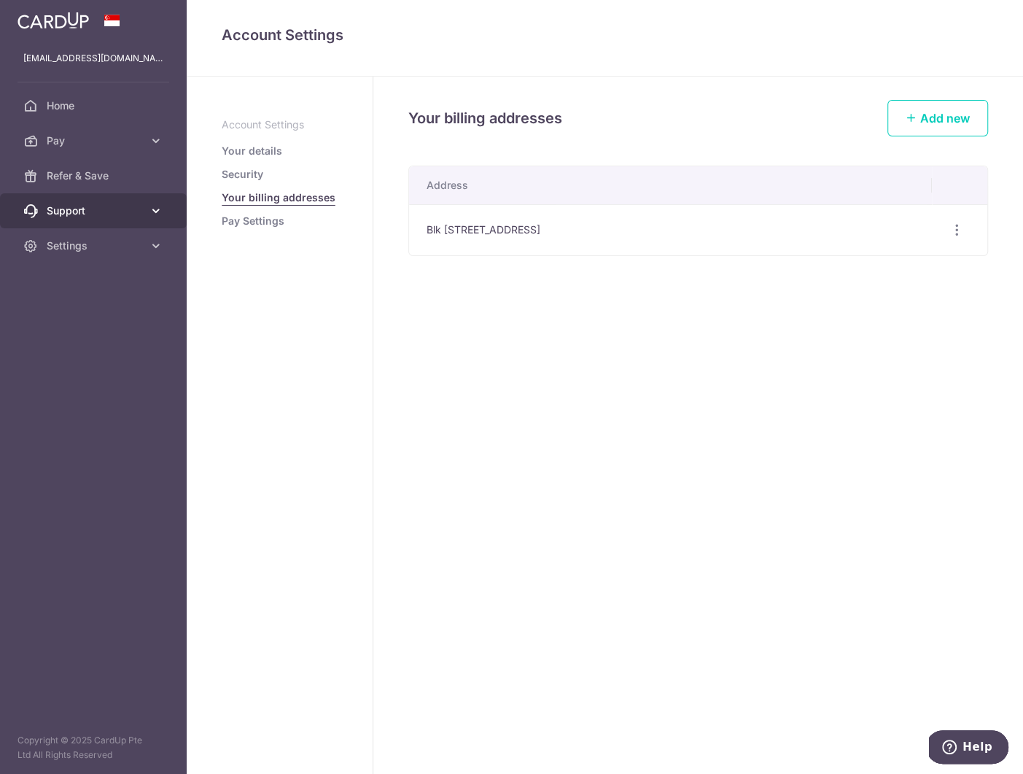
click at [85, 213] on span "Support" at bounding box center [95, 211] width 96 height 15
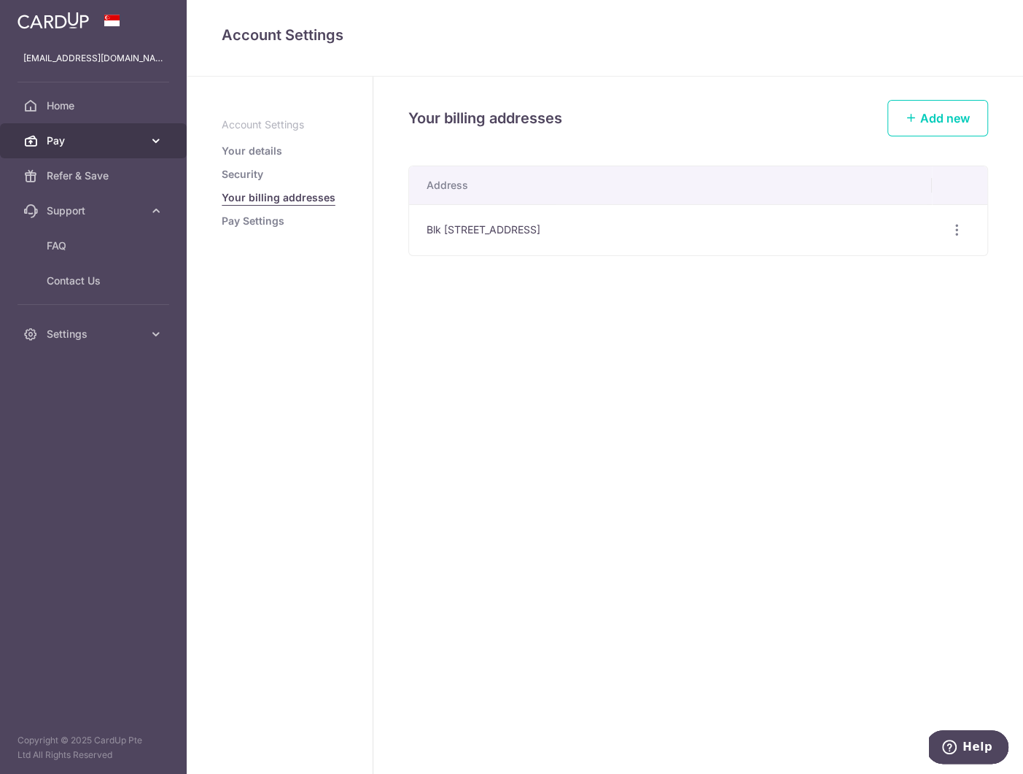
click at [71, 146] on span "Pay" at bounding box center [95, 140] width 96 height 15
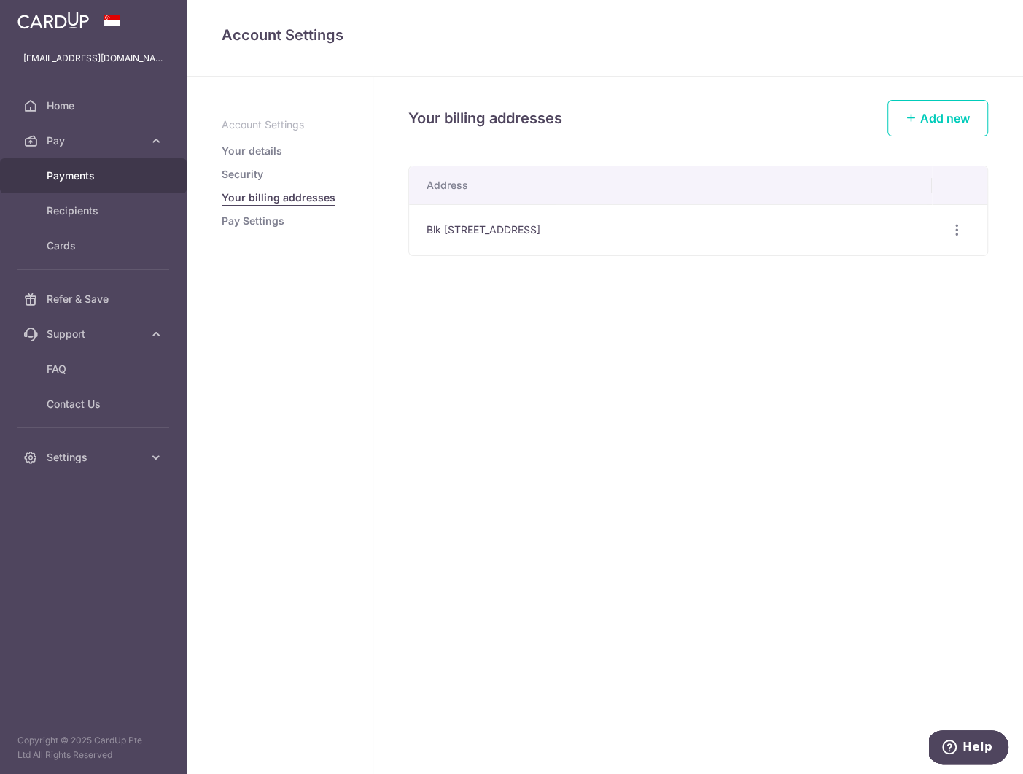
click at [72, 178] on span "Payments" at bounding box center [95, 176] width 96 height 15
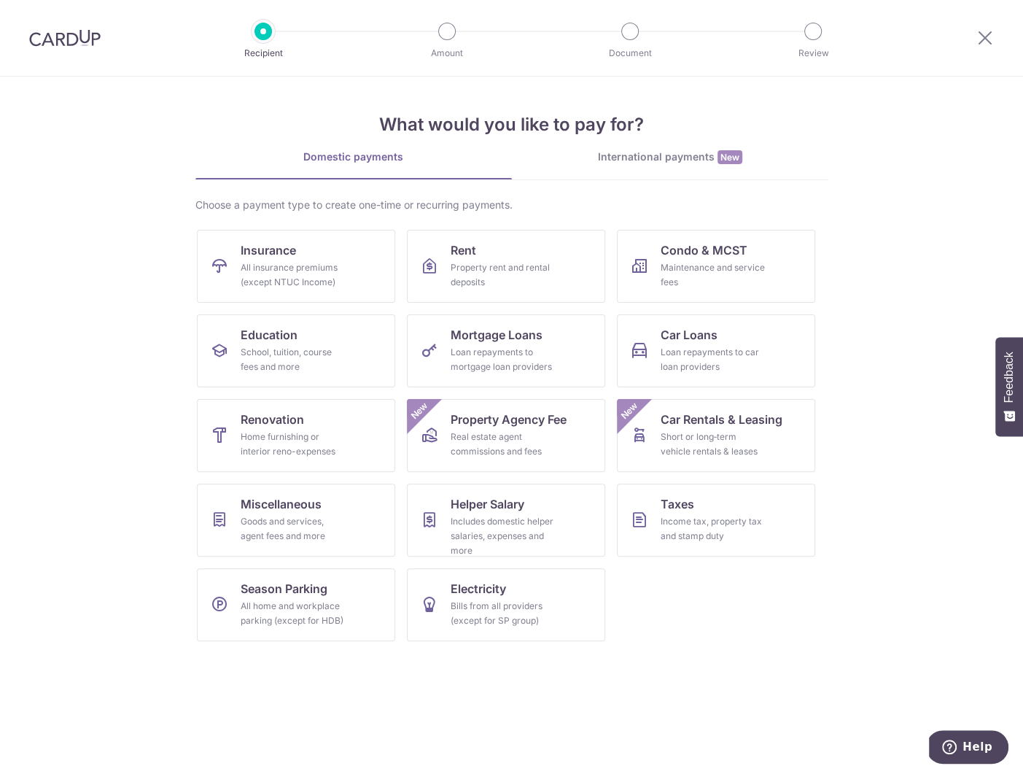
click at [78, 34] on img at bounding box center [64, 38] width 71 height 18
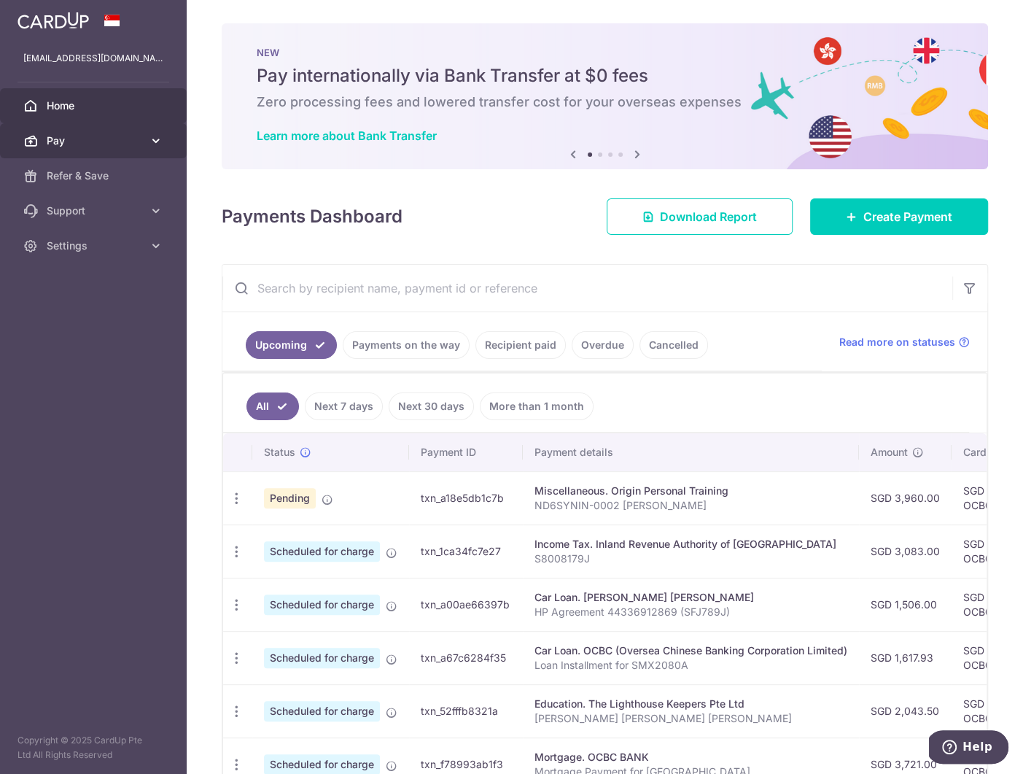
click at [155, 142] on icon at bounding box center [156, 140] width 15 height 15
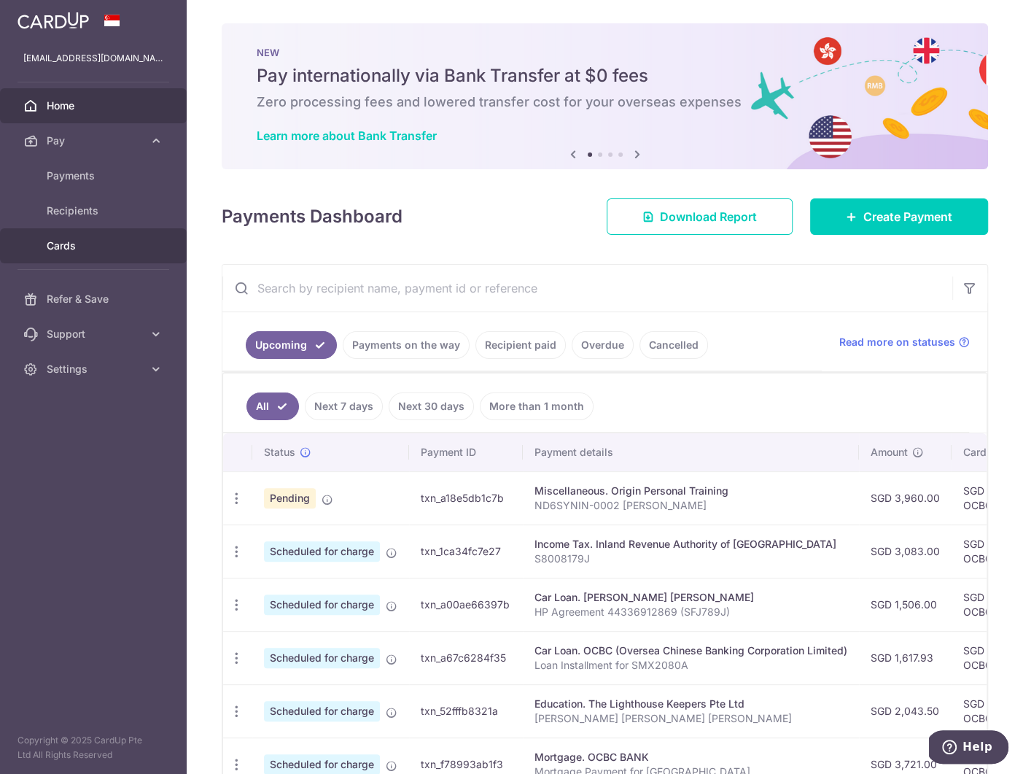
click at [68, 241] on span "Cards" at bounding box center [95, 246] width 96 height 15
